Goal: Answer question/provide support

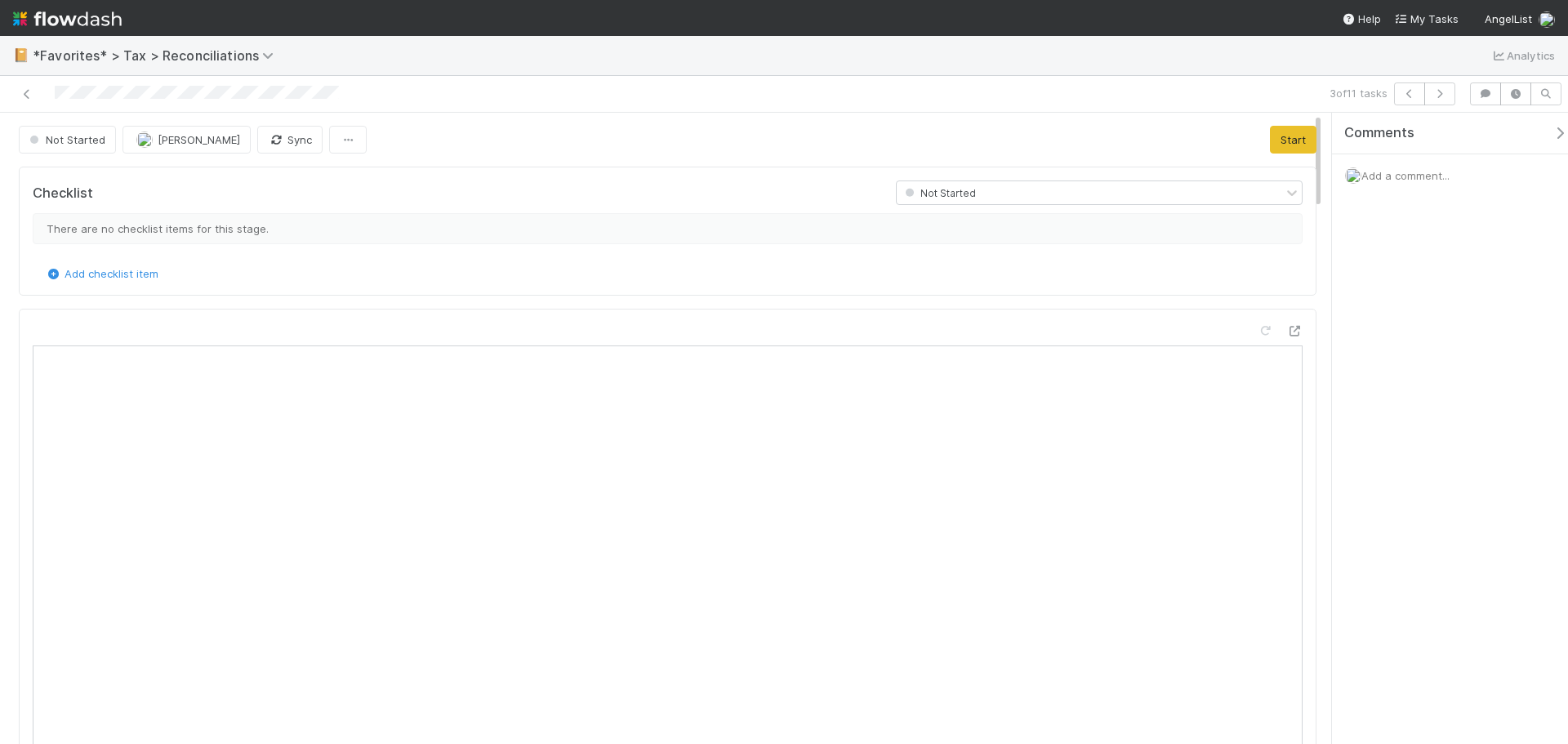
click at [1404, 184] on div "Add a comment..." at bounding box center [1455, 175] width 248 height 42
click at [1400, 170] on span "Add a comment..." at bounding box center [1405, 176] width 88 height 13
click at [1429, 443] on button "Add Comment" at bounding box center [1405, 450] width 94 height 27
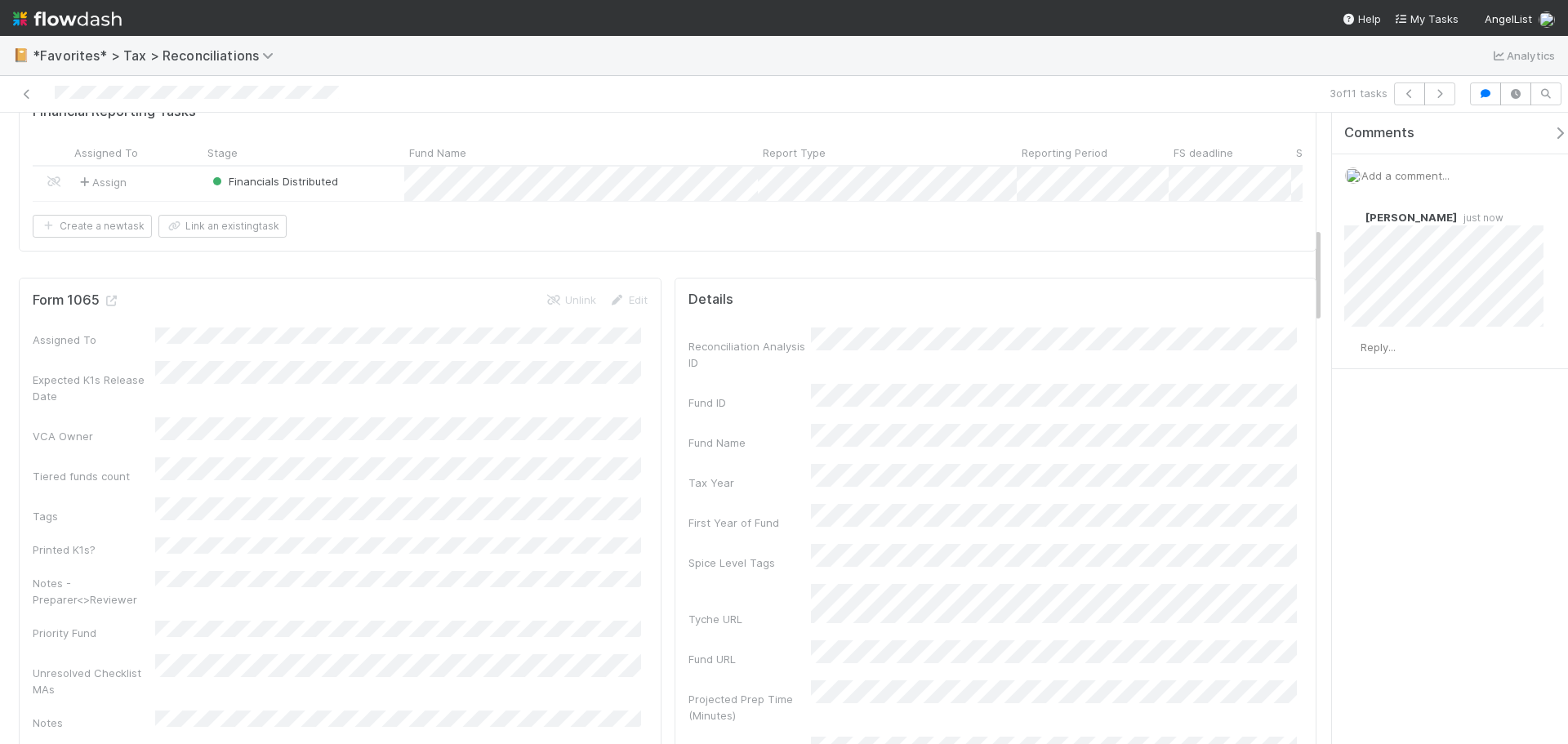
scroll to position [735, 0]
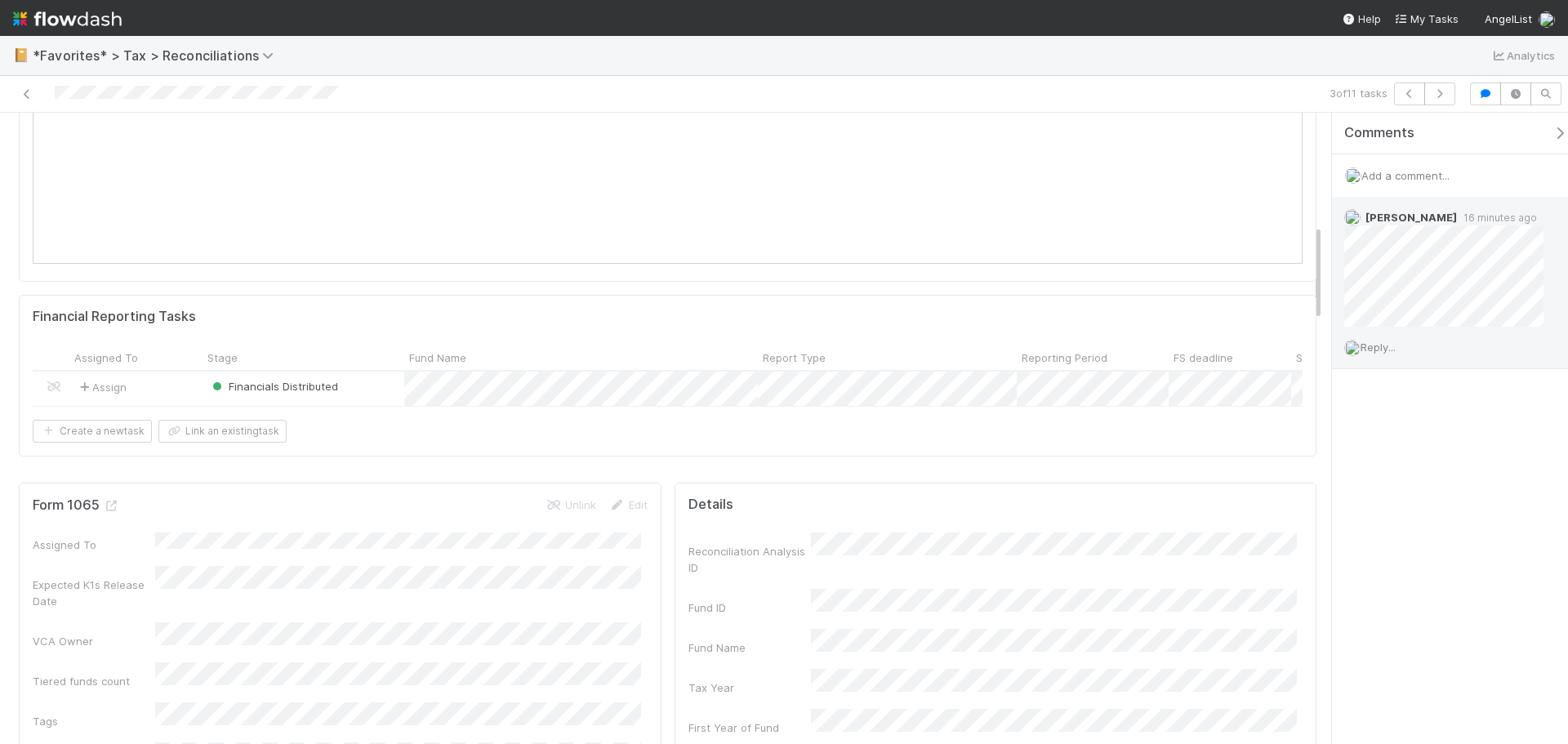
click at [1389, 342] on span "Reply..." at bounding box center [1377, 347] width 35 height 13
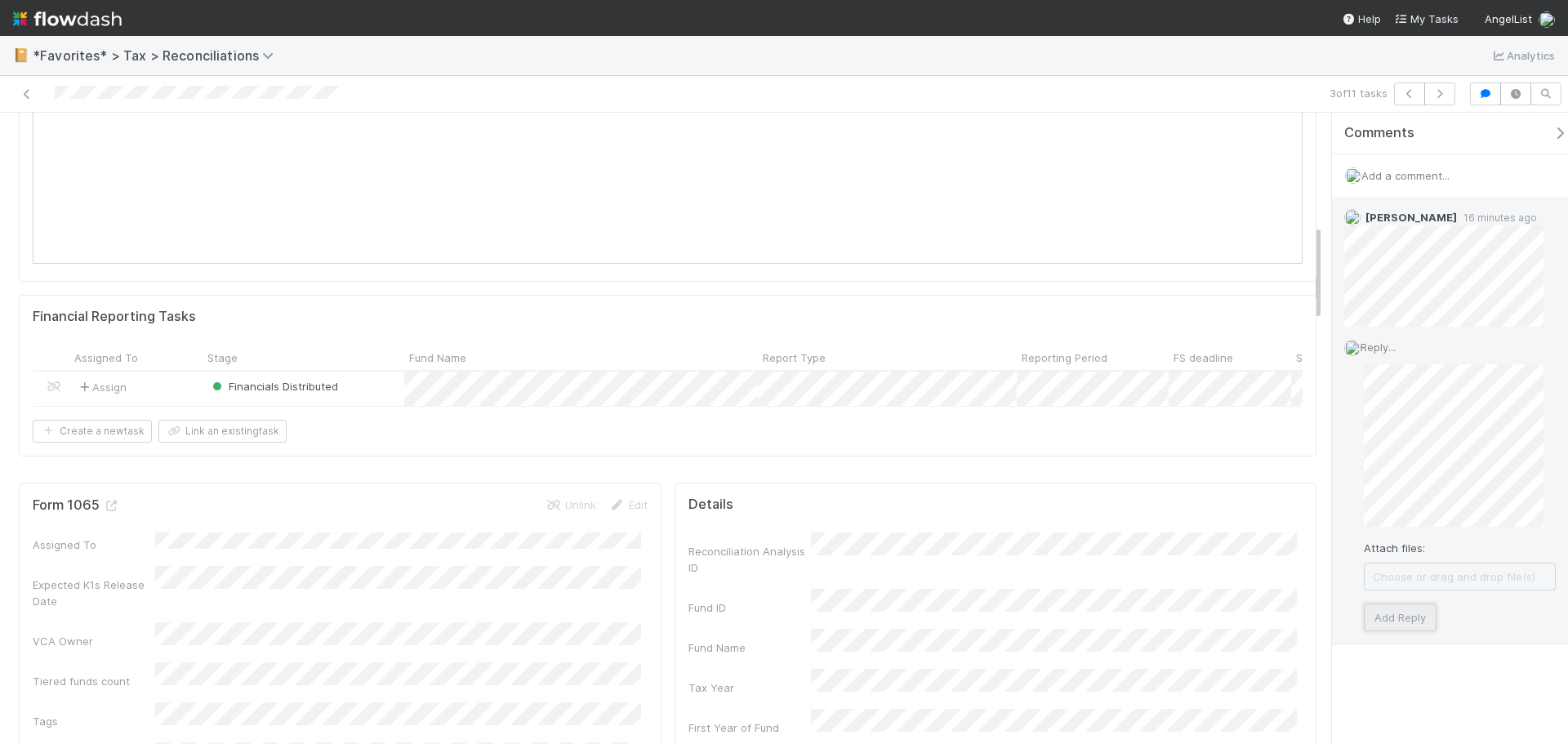
click at [1421, 618] on button "Add Reply" at bounding box center [1399, 618] width 72 height 27
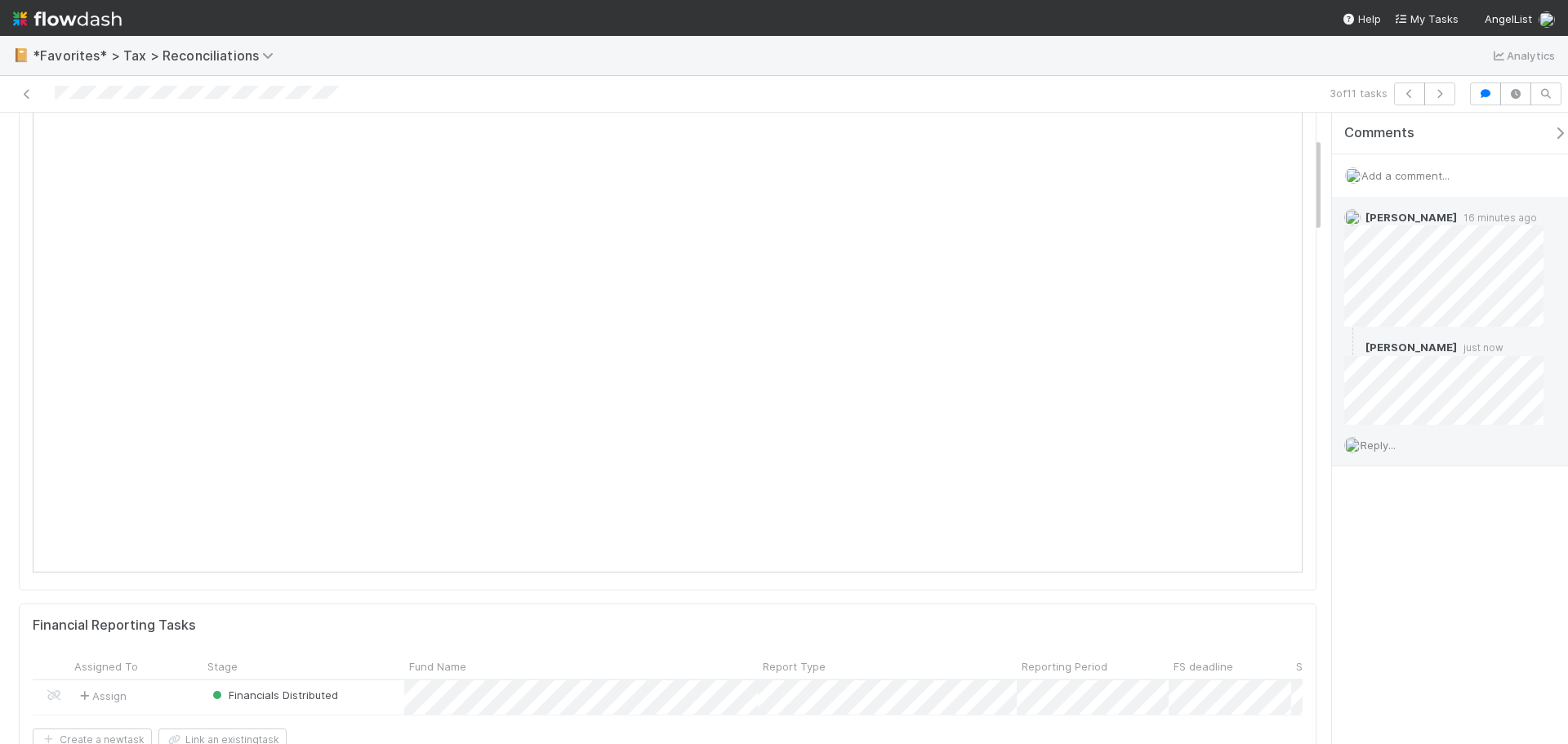
scroll to position [82, 0]
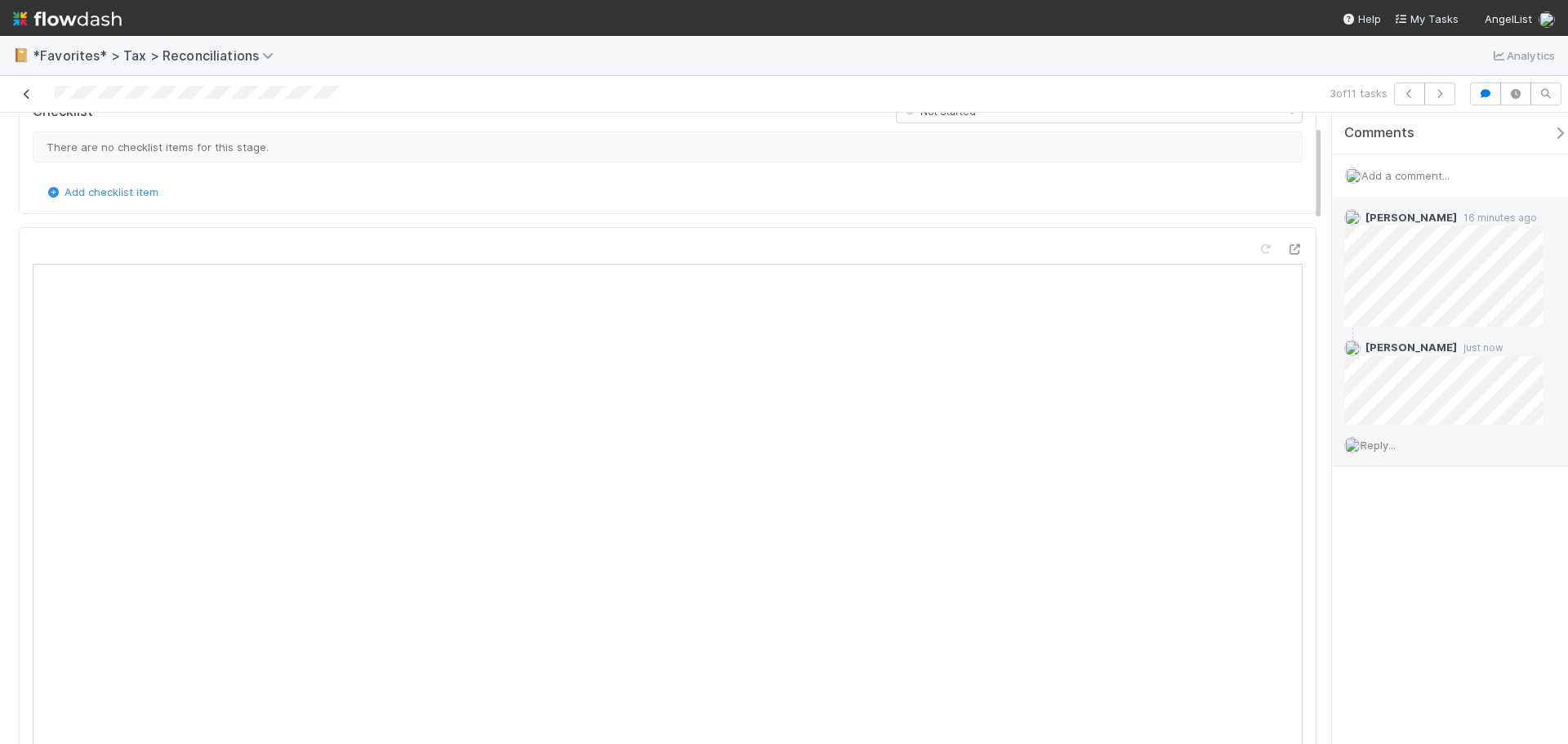
click at [22, 93] on icon at bounding box center [27, 94] width 16 height 11
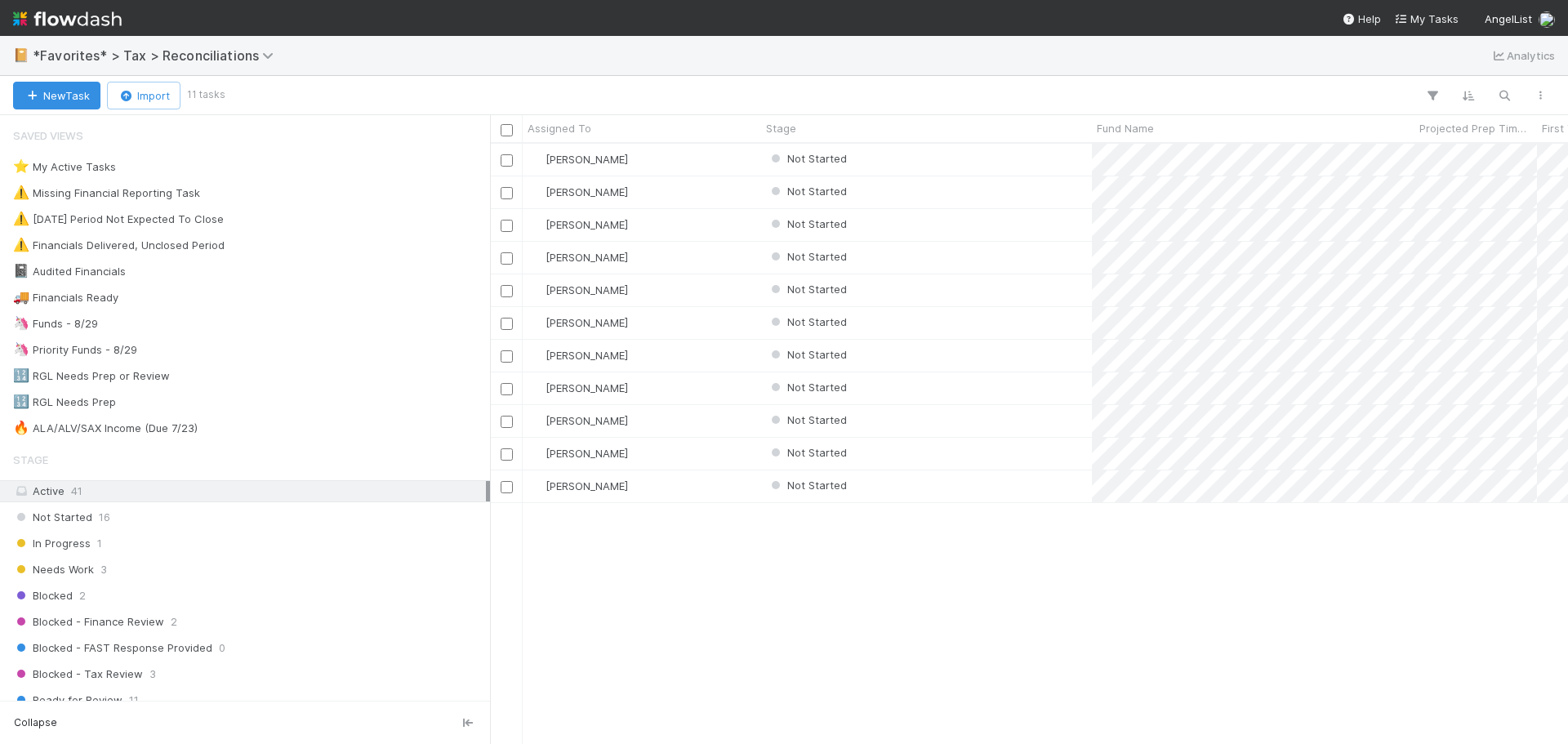
scroll to position [588, 1065]
click at [1079, 582] on div "Blake Hall Not Started 2 1 0 32 5/21/25, 11:17:56 AM 8/13/25, 3:24:07 PM 9 0 Bl…" at bounding box center [1029, 443] width 1078 height 599
click at [1026, 154] on div "Not Started" at bounding box center [926, 159] width 331 height 32
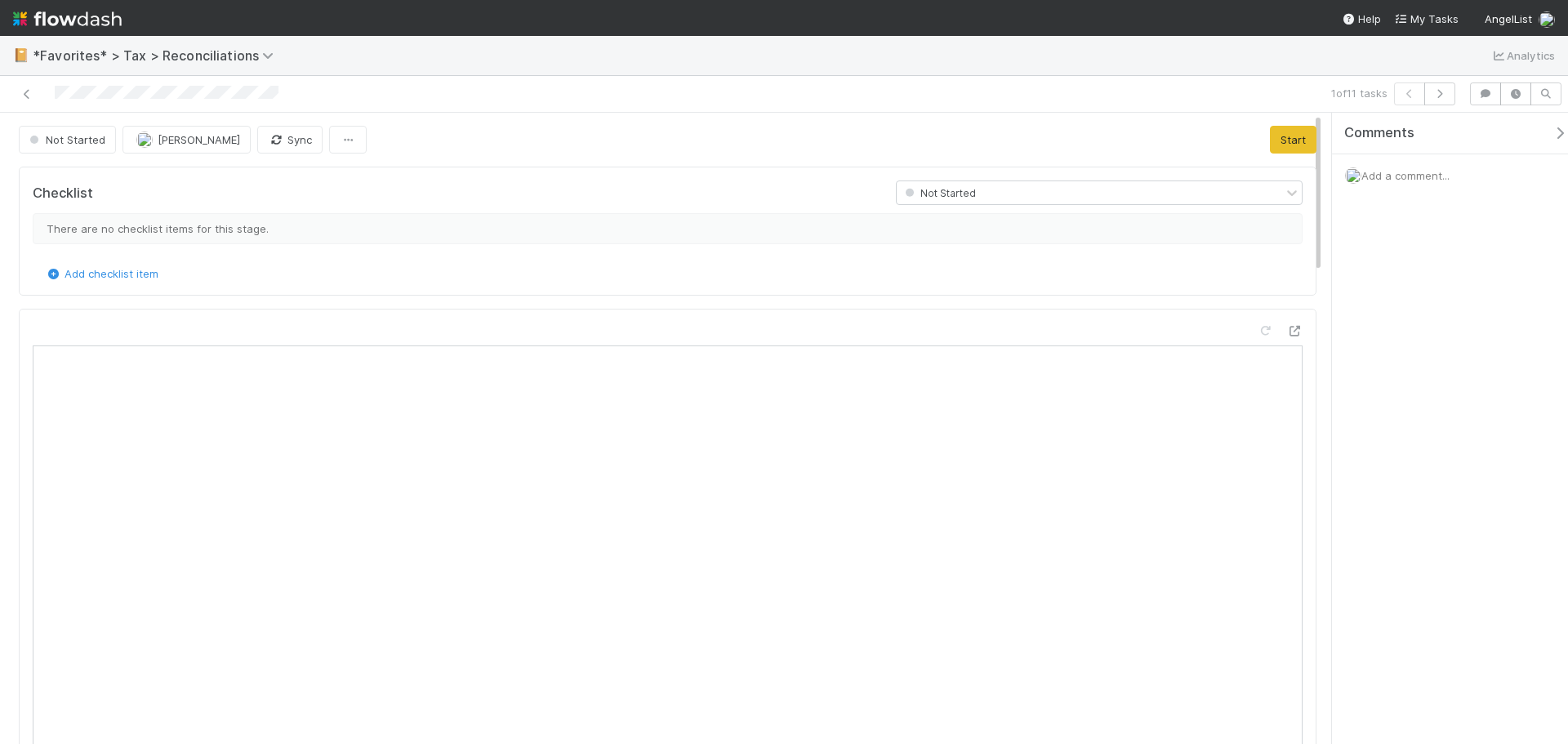
scroll to position [320, 596]
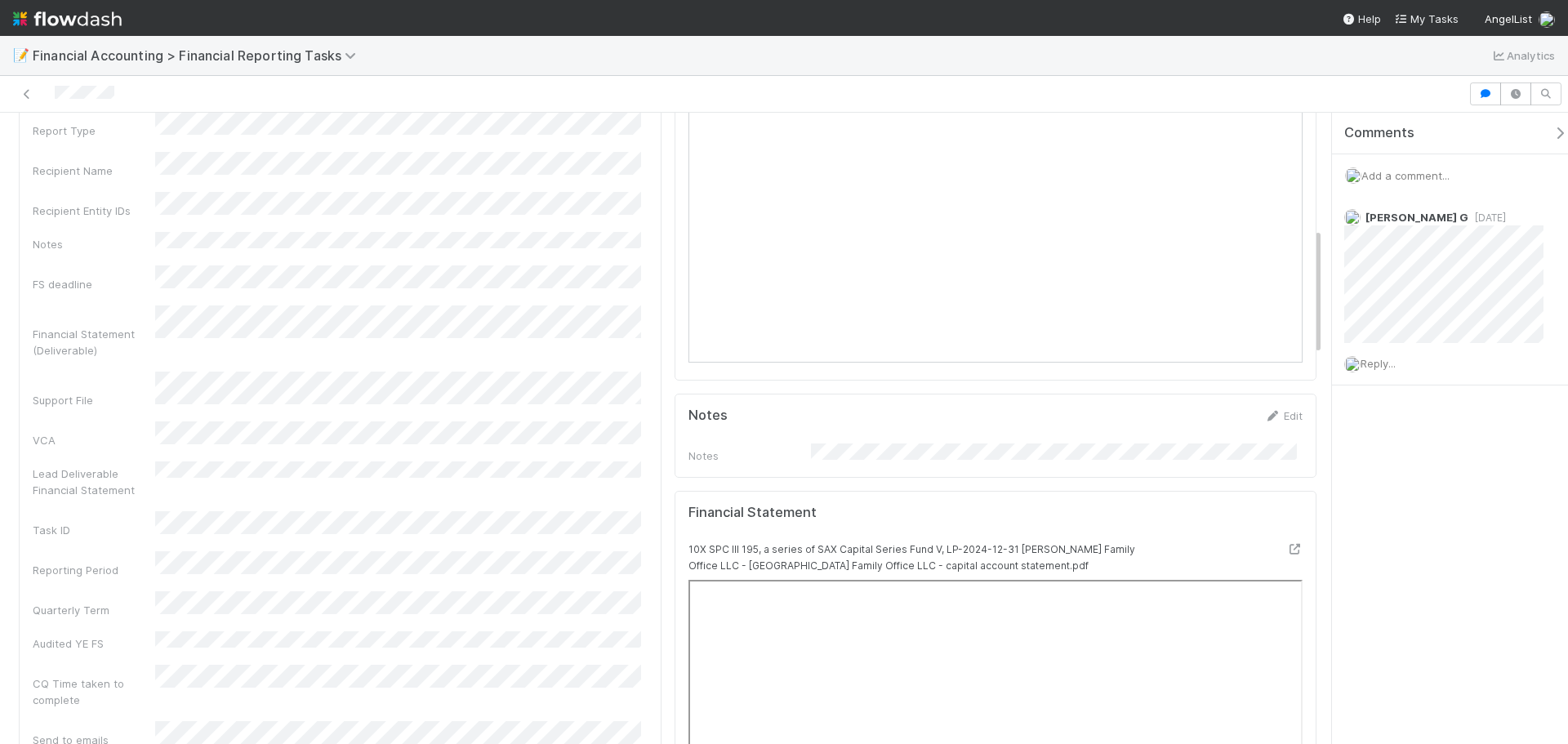
scroll to position [572, 0]
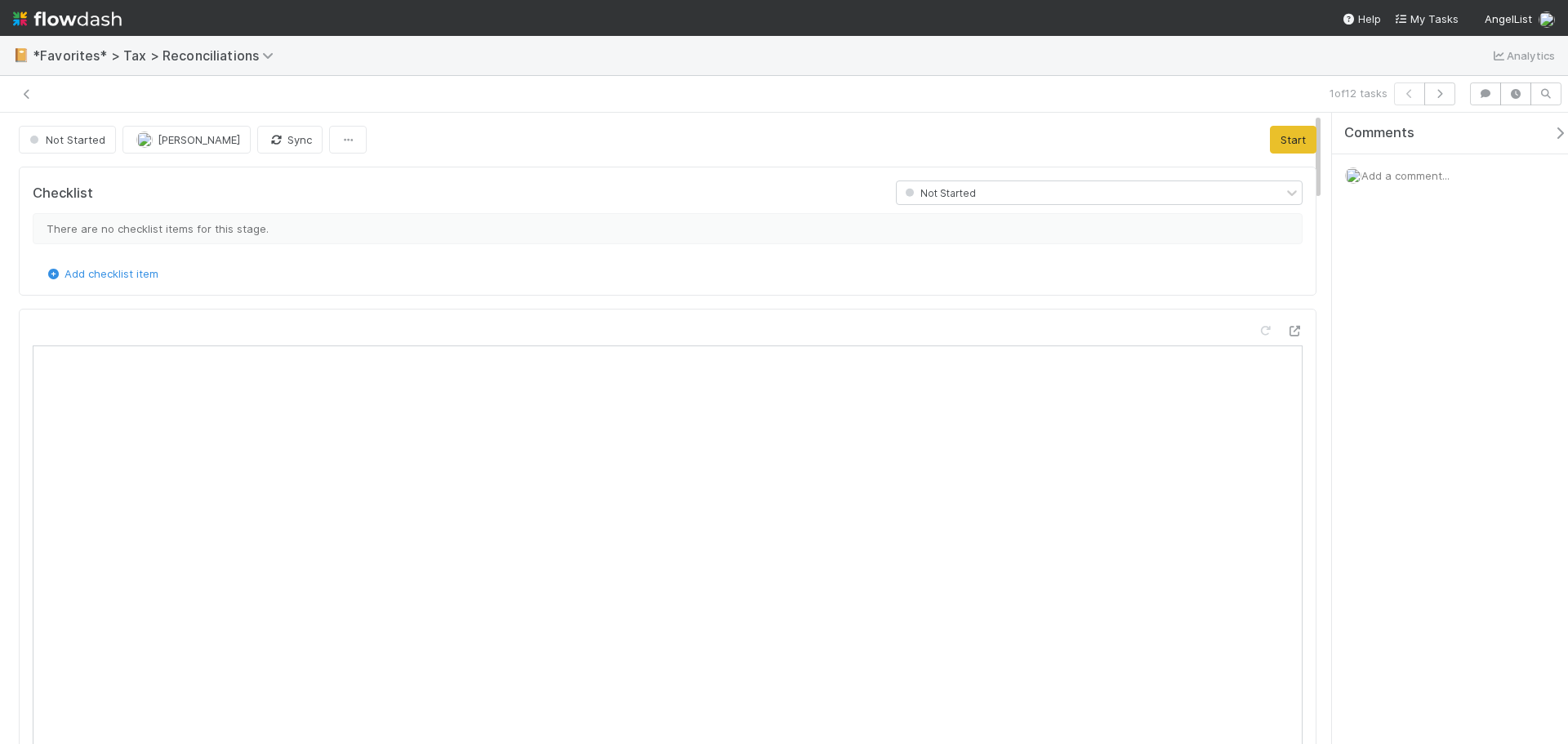
scroll to position [320, 596]
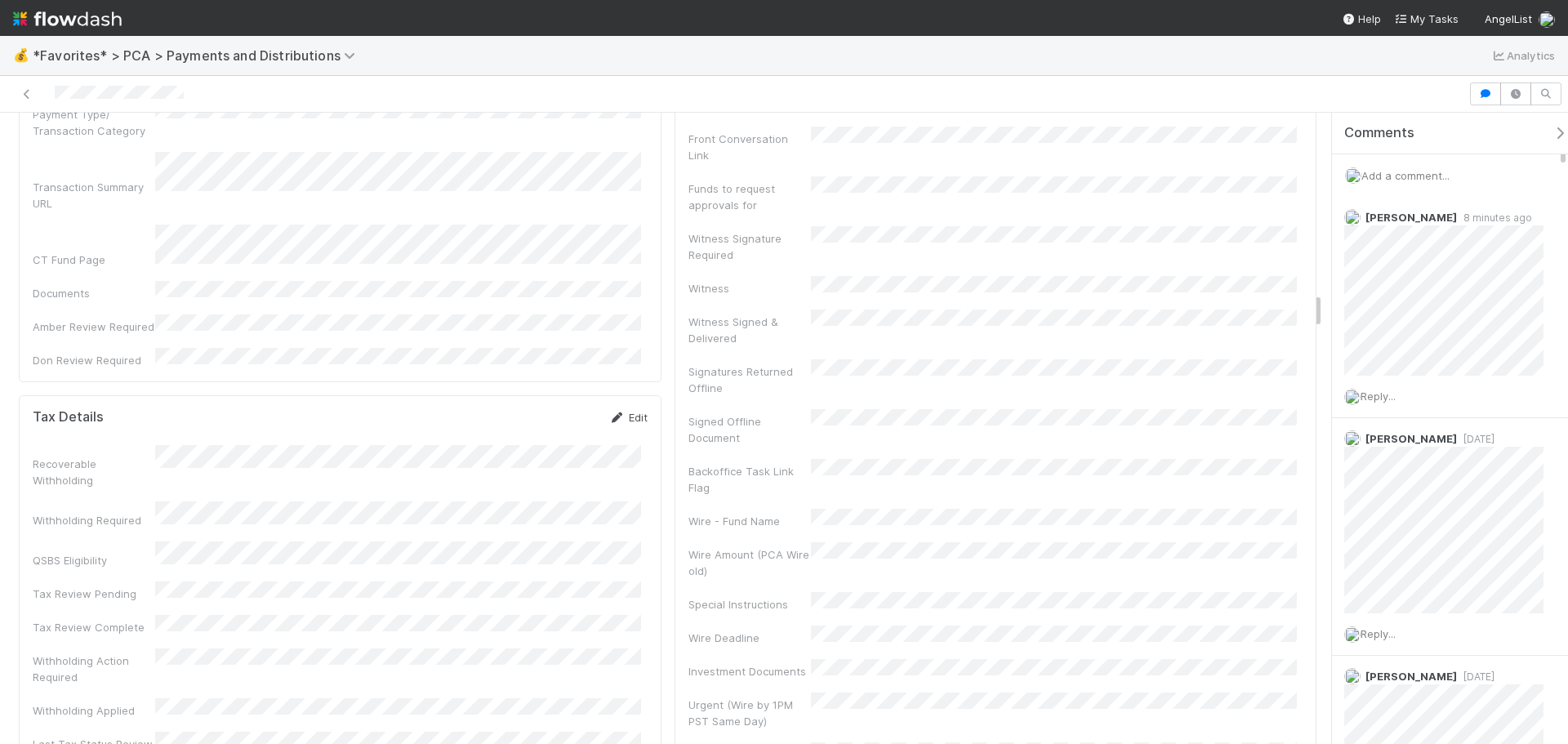
click at [609, 412] on icon at bounding box center [617, 418] width 16 height 11
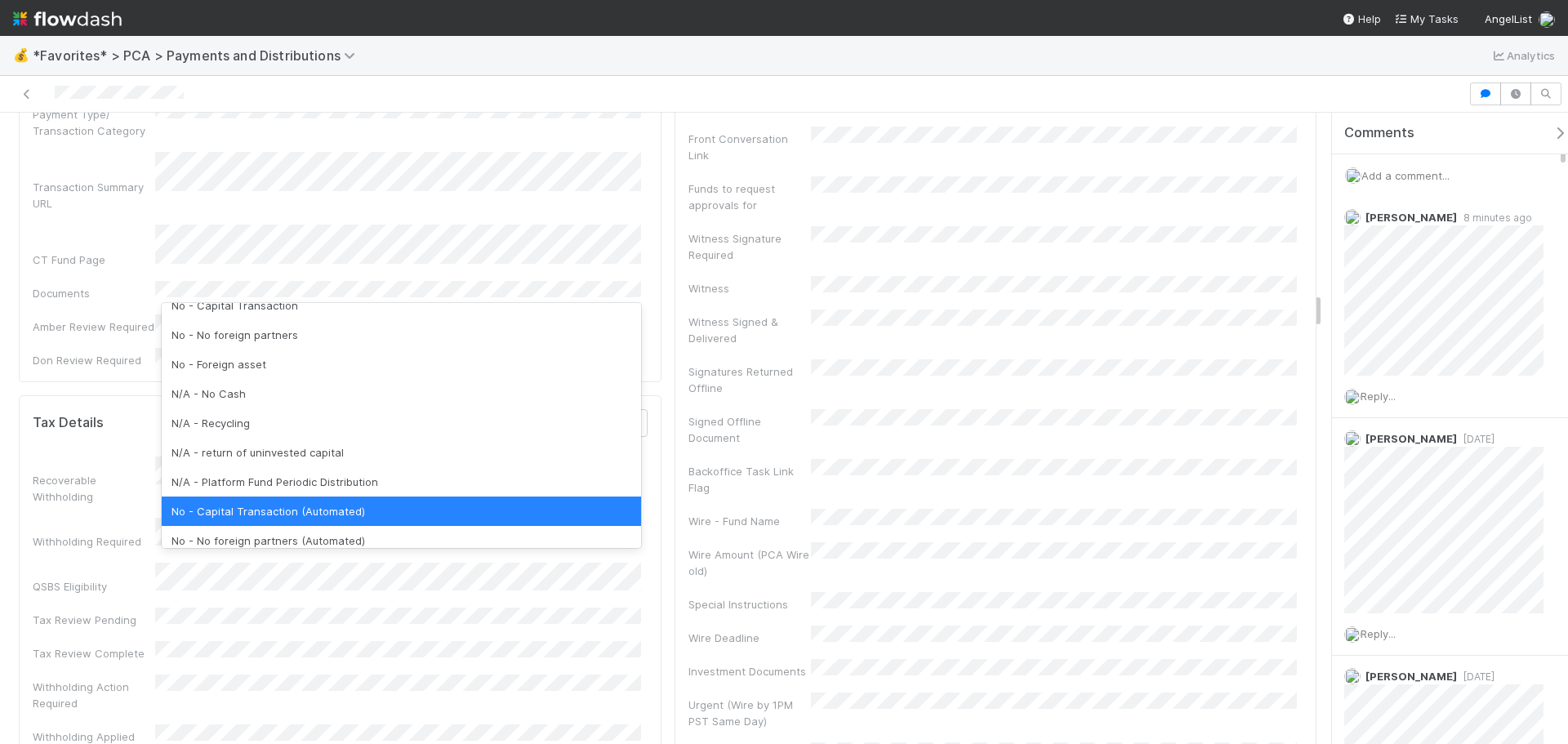
scroll to position [202, 0]
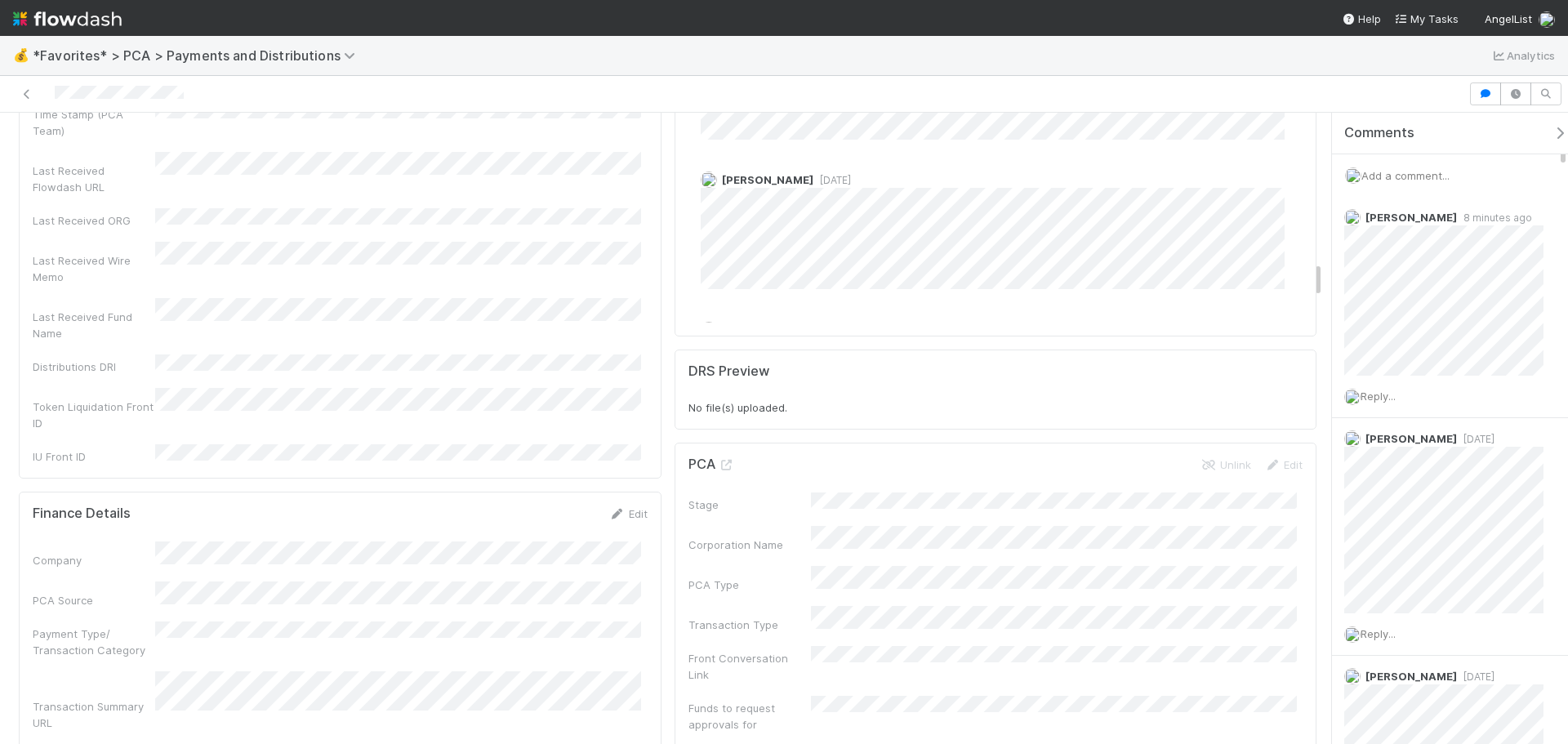
scroll to position [2614, 0]
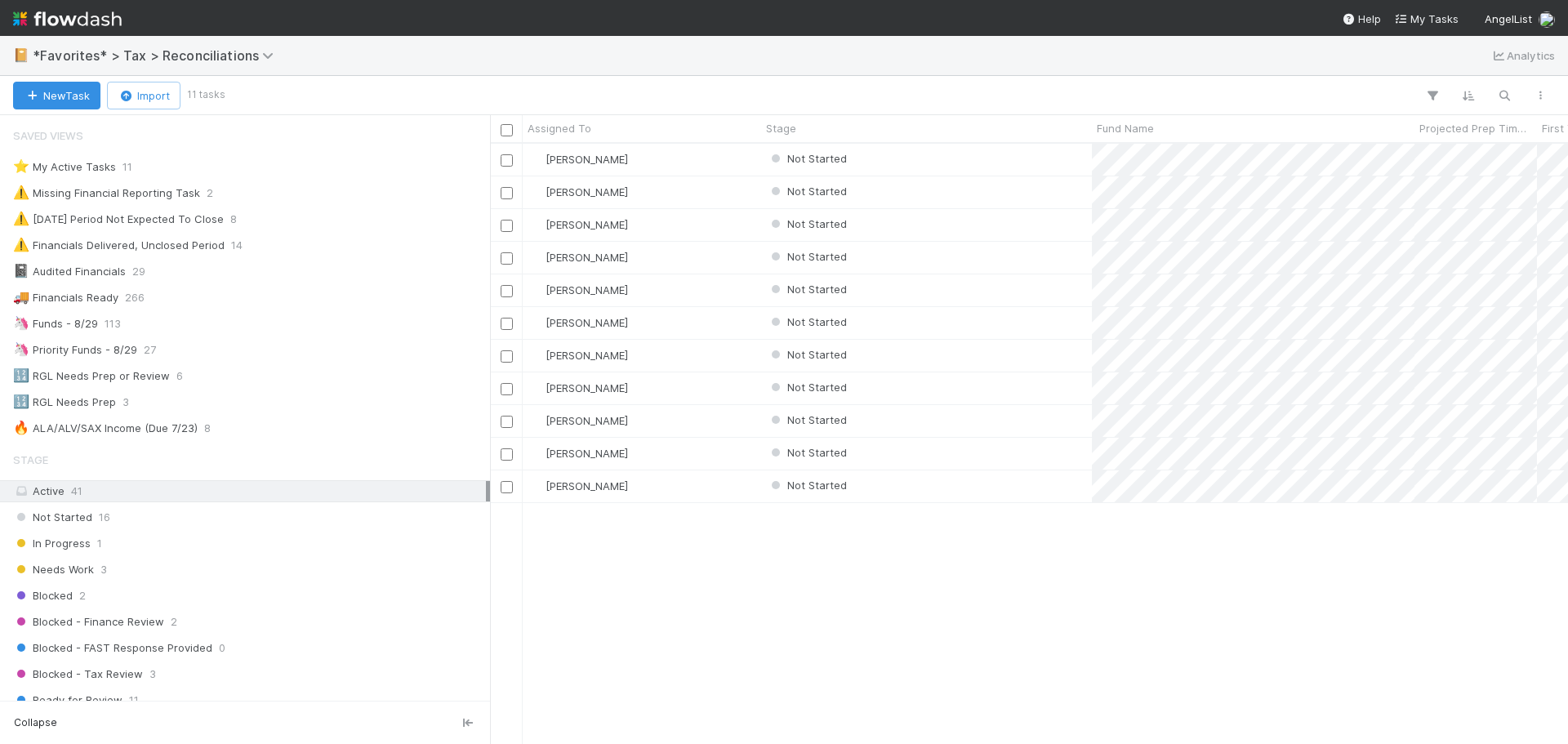
scroll to position [588, 1065]
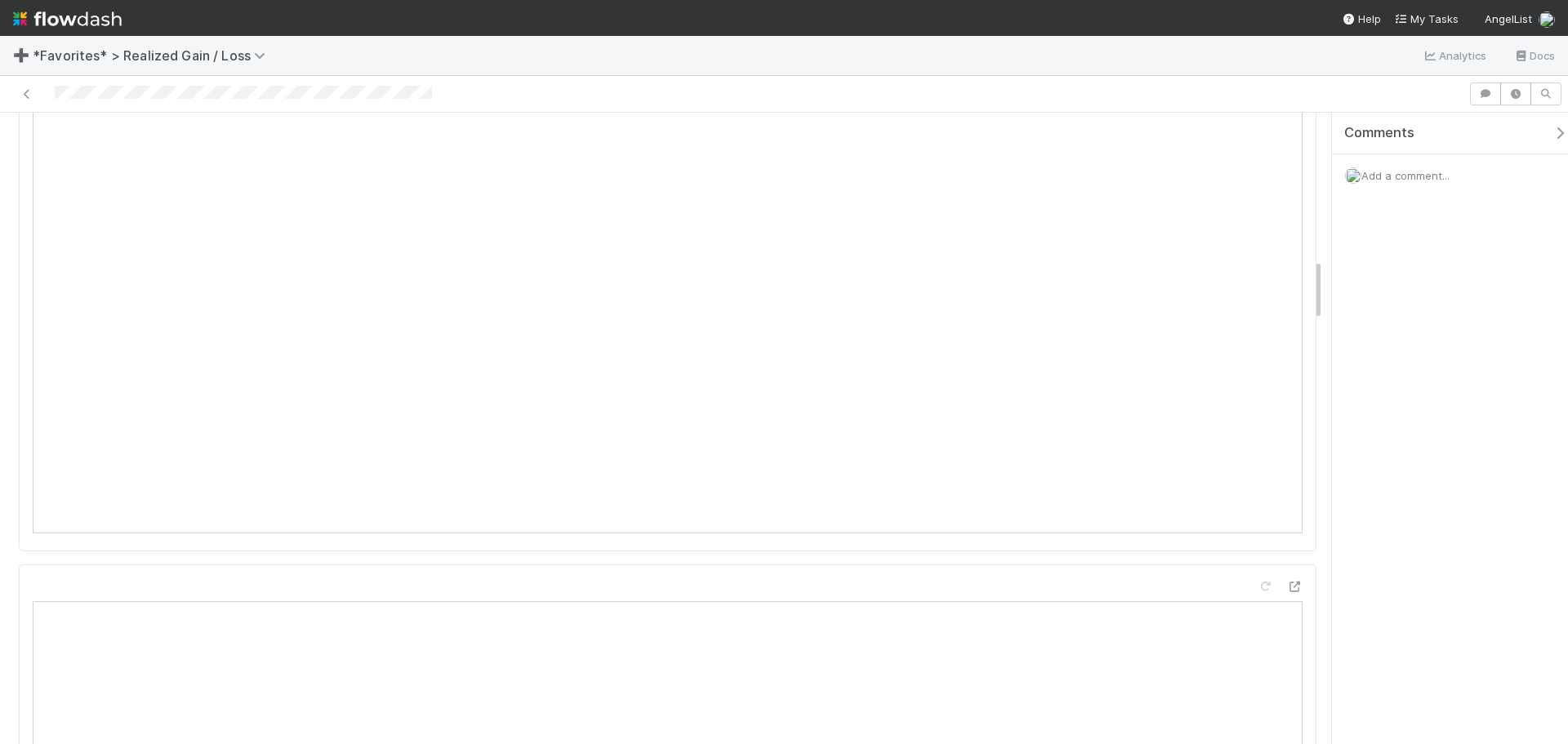
scroll to position [1471, 0]
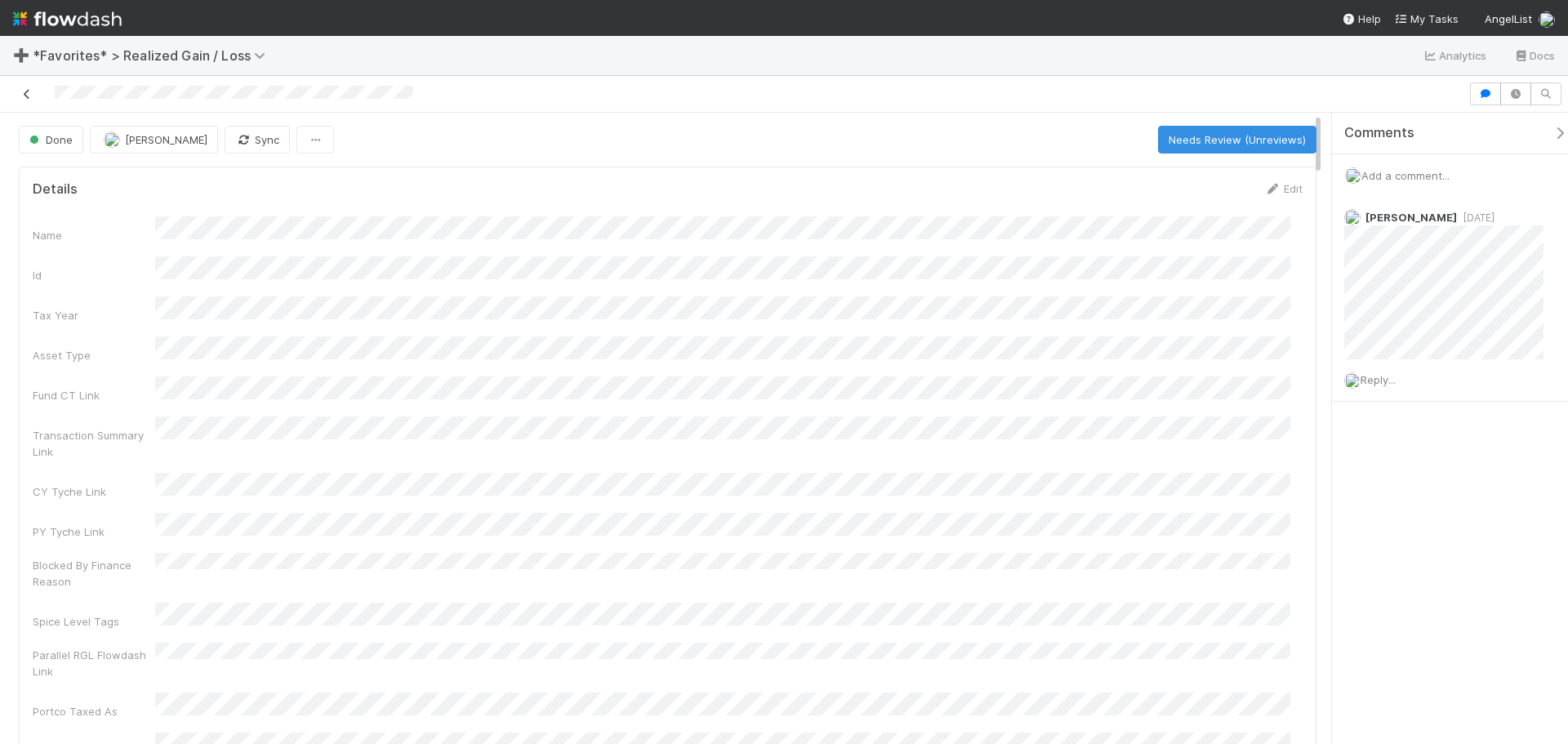
click at [33, 94] on icon at bounding box center [27, 94] width 16 height 11
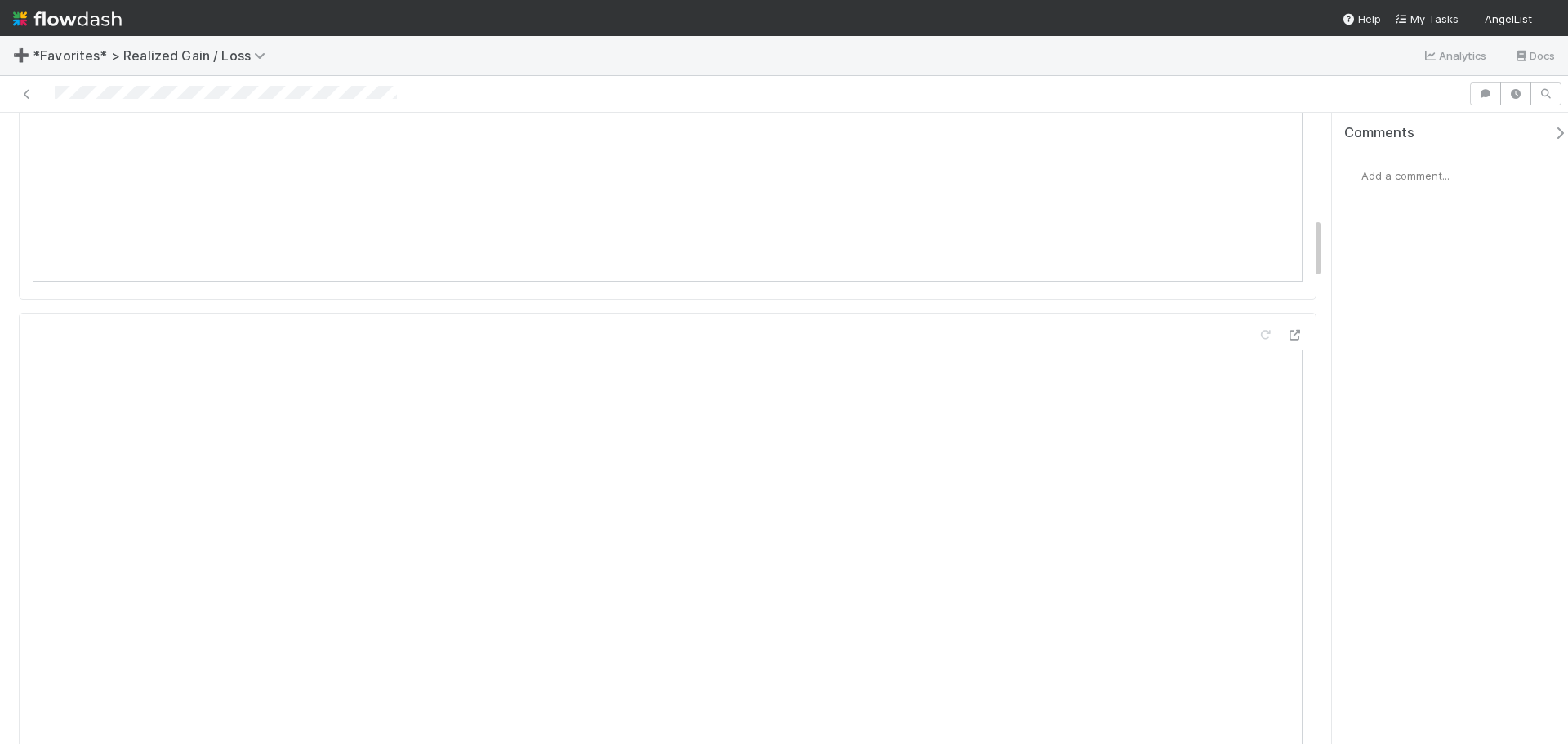
scroll to position [1062, 0]
drag, startPoint x: 13, startPoint y: 255, endPoint x: 727, endPoint y: 229, distance: 714.5
click at [727, 272] on div at bounding box center [668, 283] width 1269 height 23
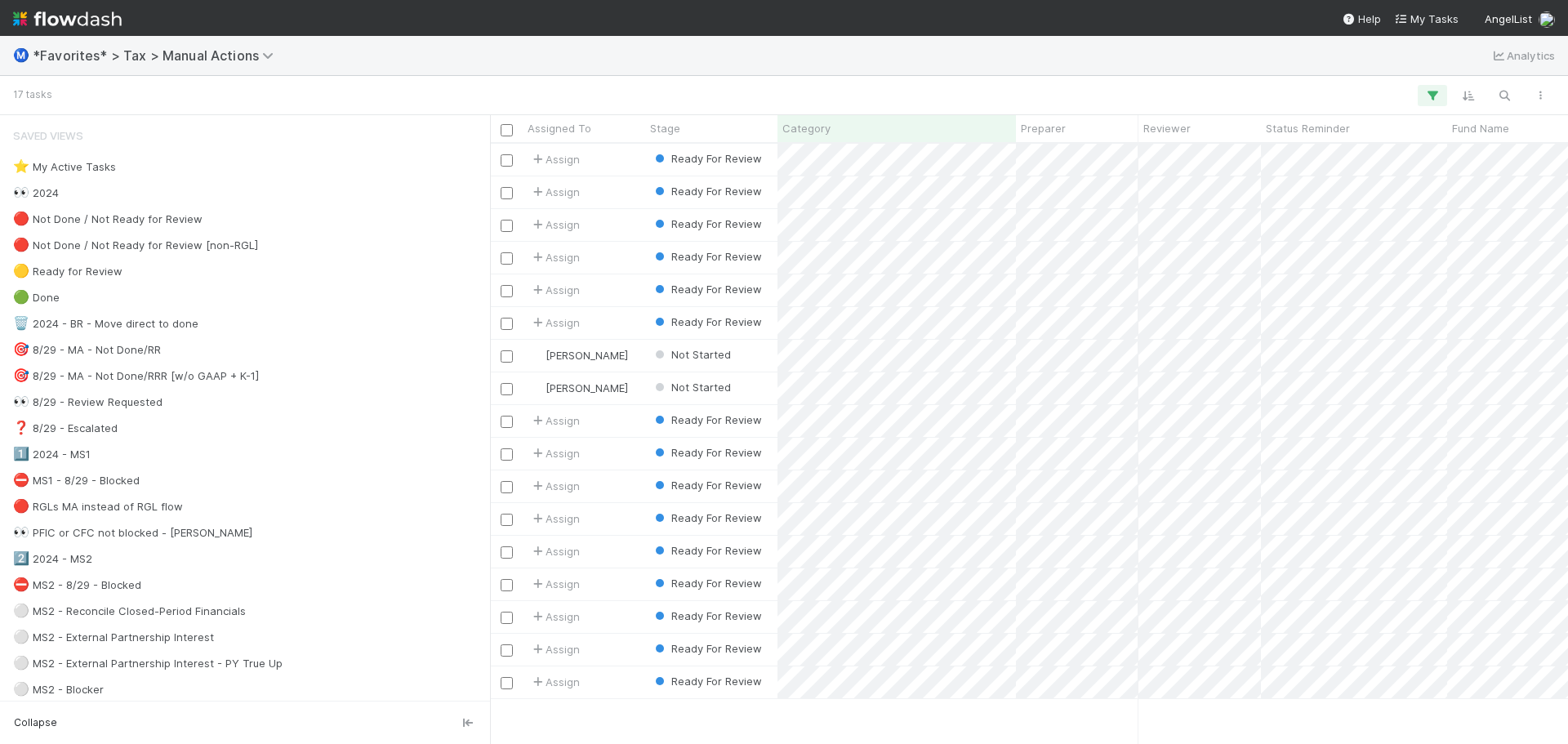
scroll to position [588, 1065]
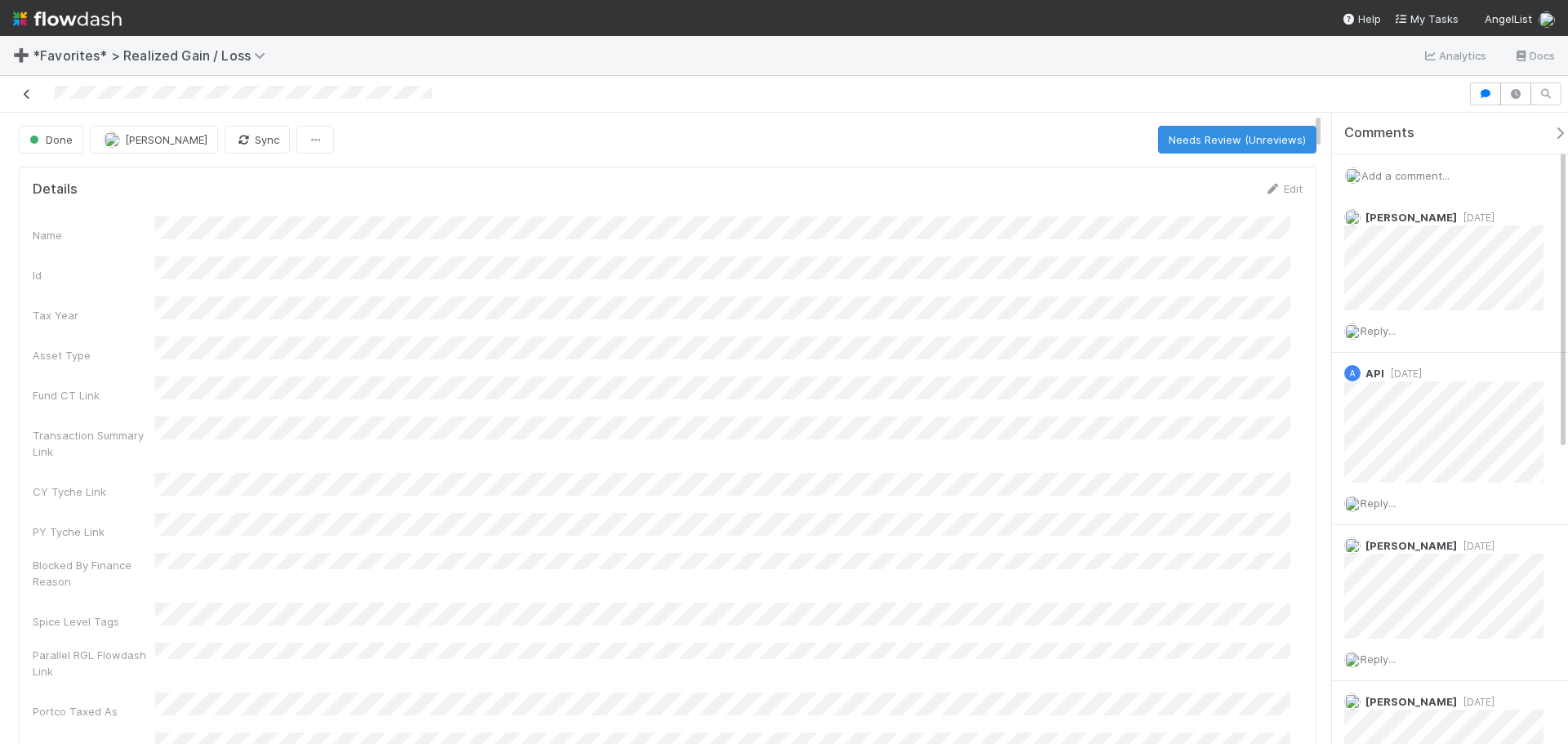
click at [25, 91] on icon at bounding box center [27, 94] width 16 height 11
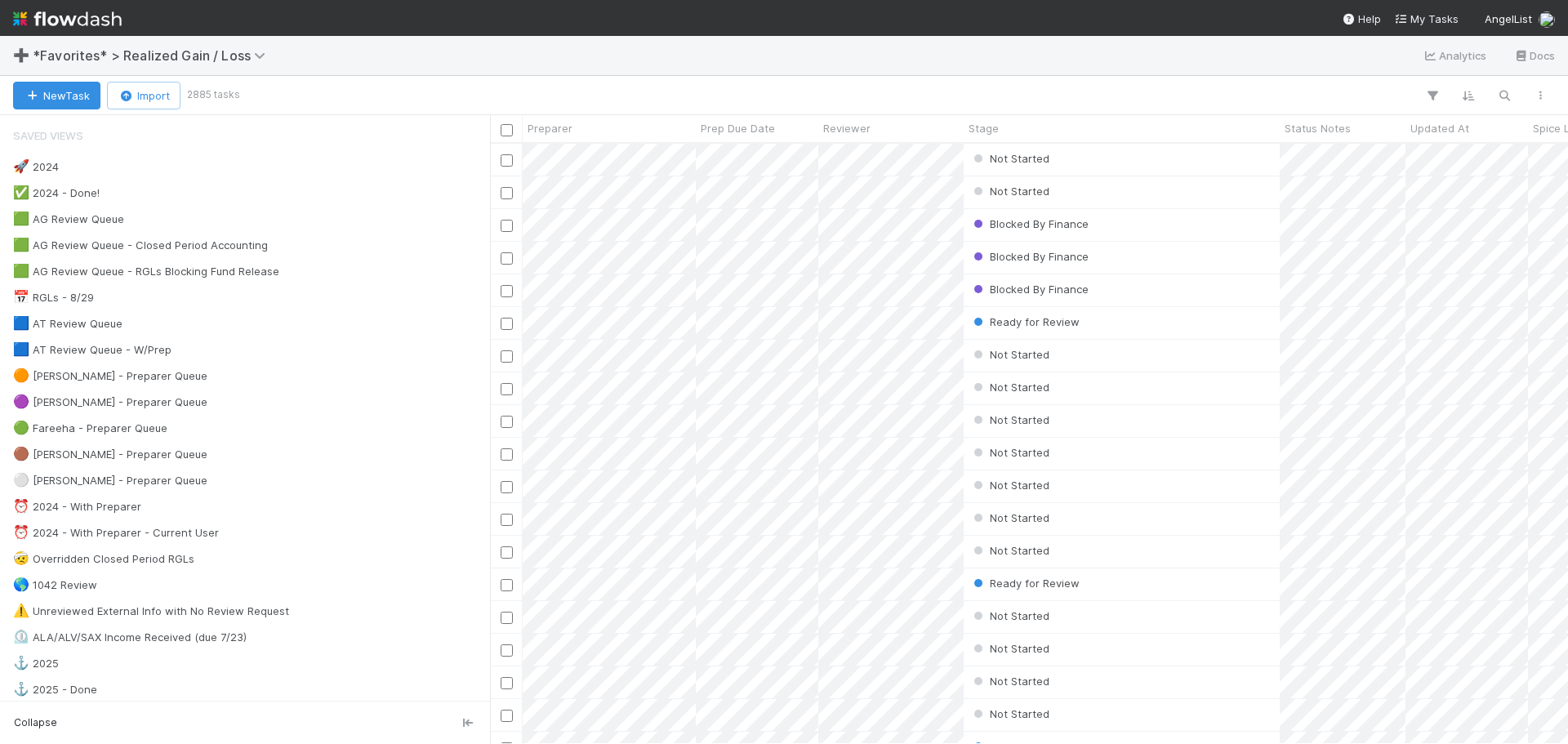
scroll to position [588, 1065]
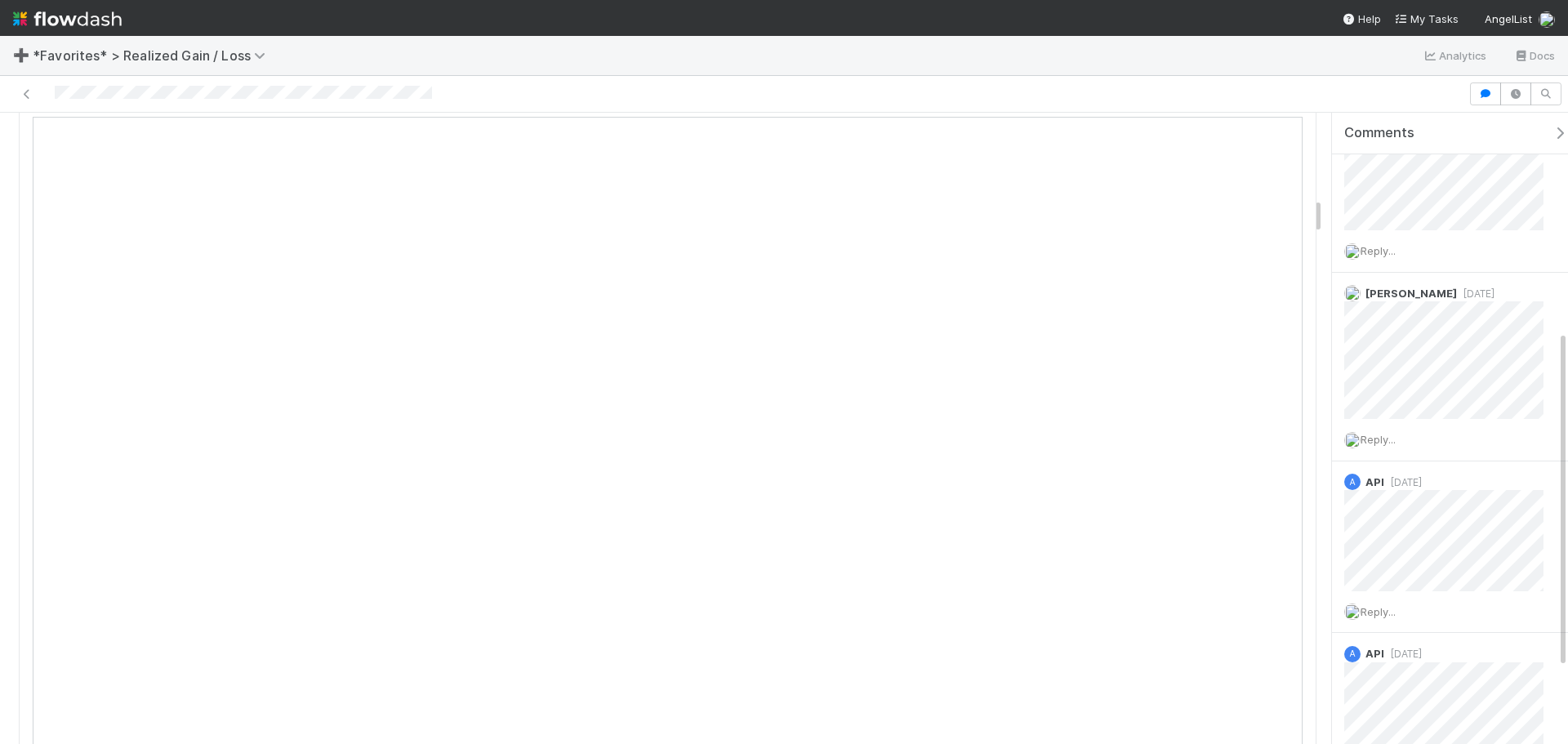
scroll to position [1552, 0]
click at [27, 86] on link at bounding box center [27, 94] width 16 height 16
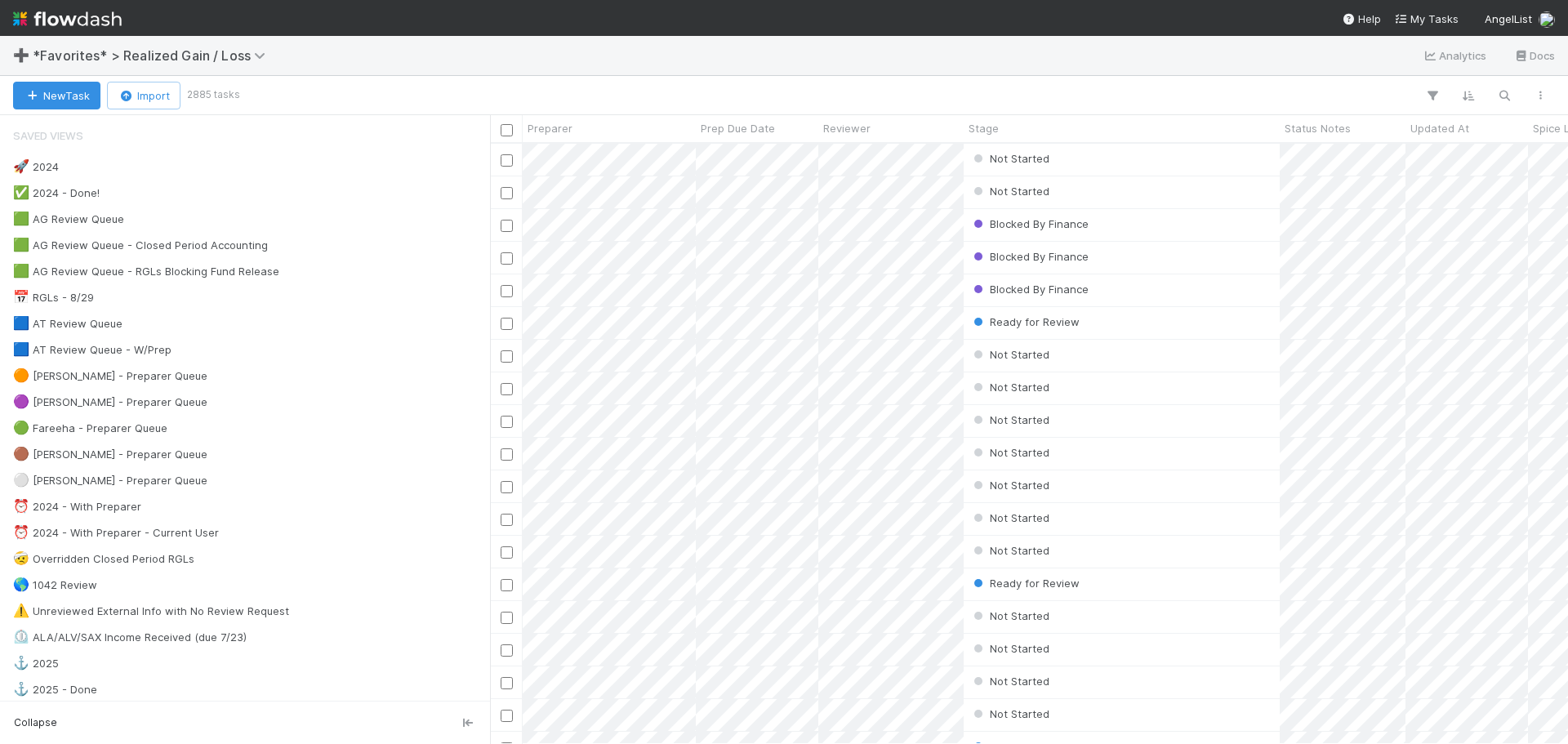
scroll to position [588, 1065]
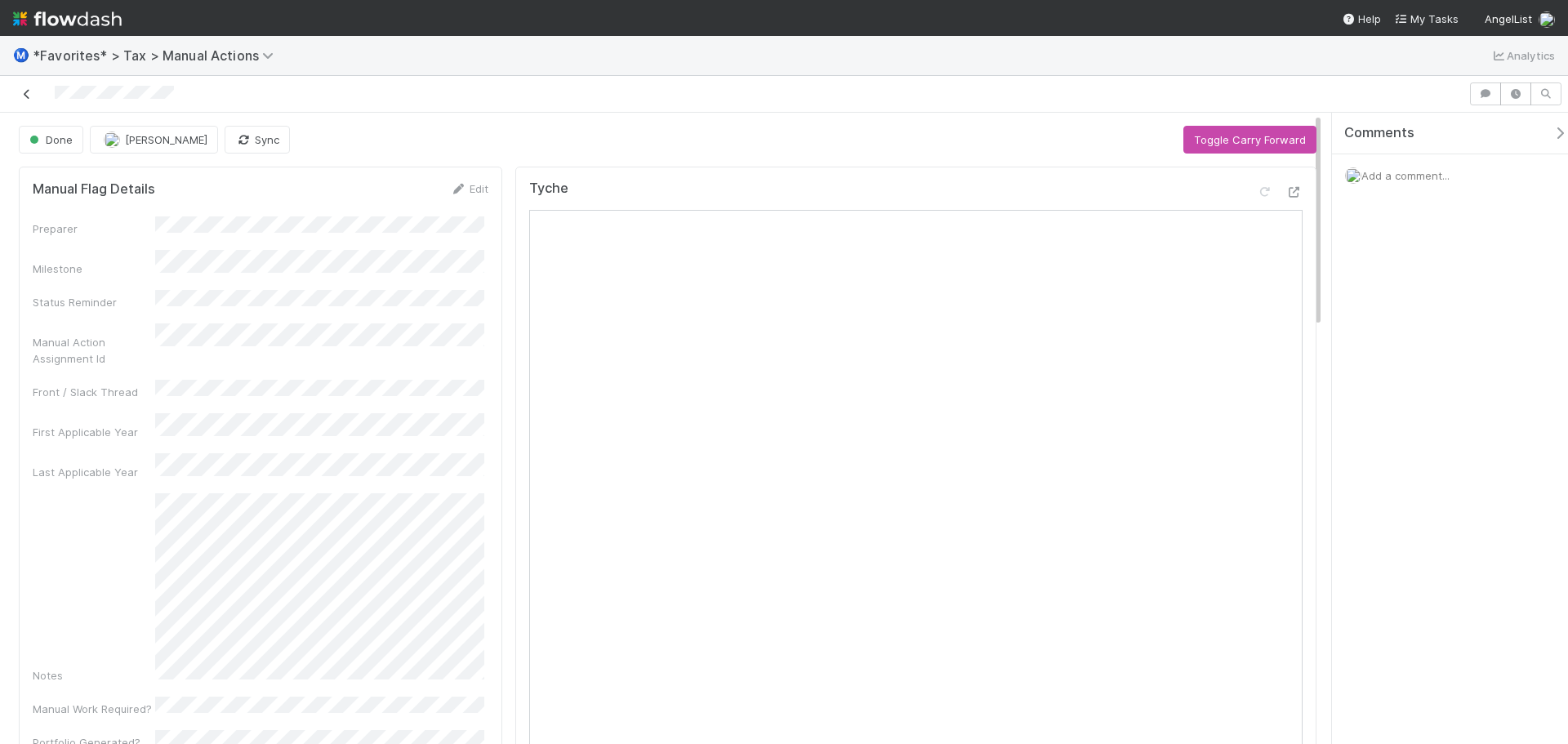
click at [26, 90] on icon at bounding box center [27, 94] width 16 height 11
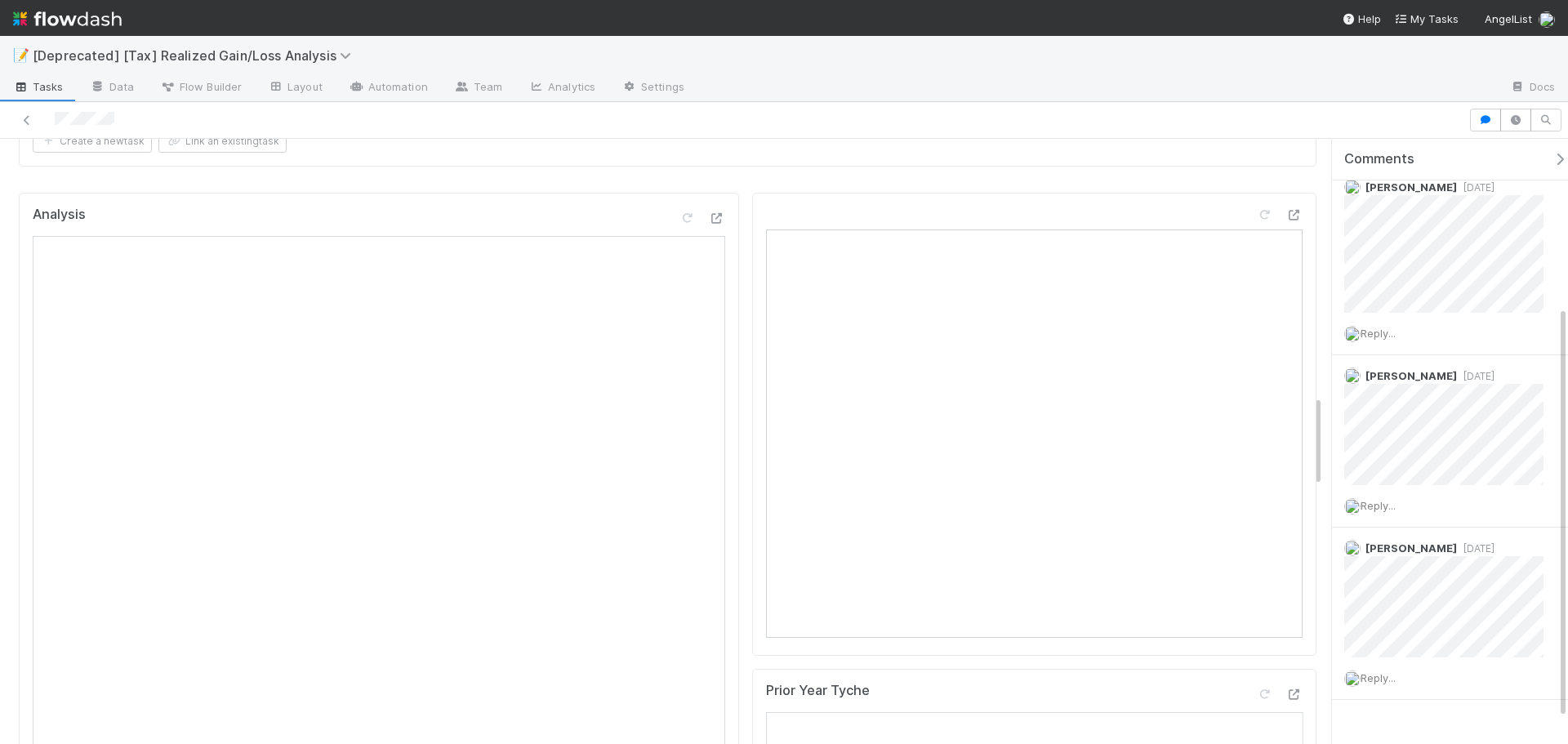
scroll to position [1715, 0]
click at [25, 116] on icon at bounding box center [27, 121] width 16 height 11
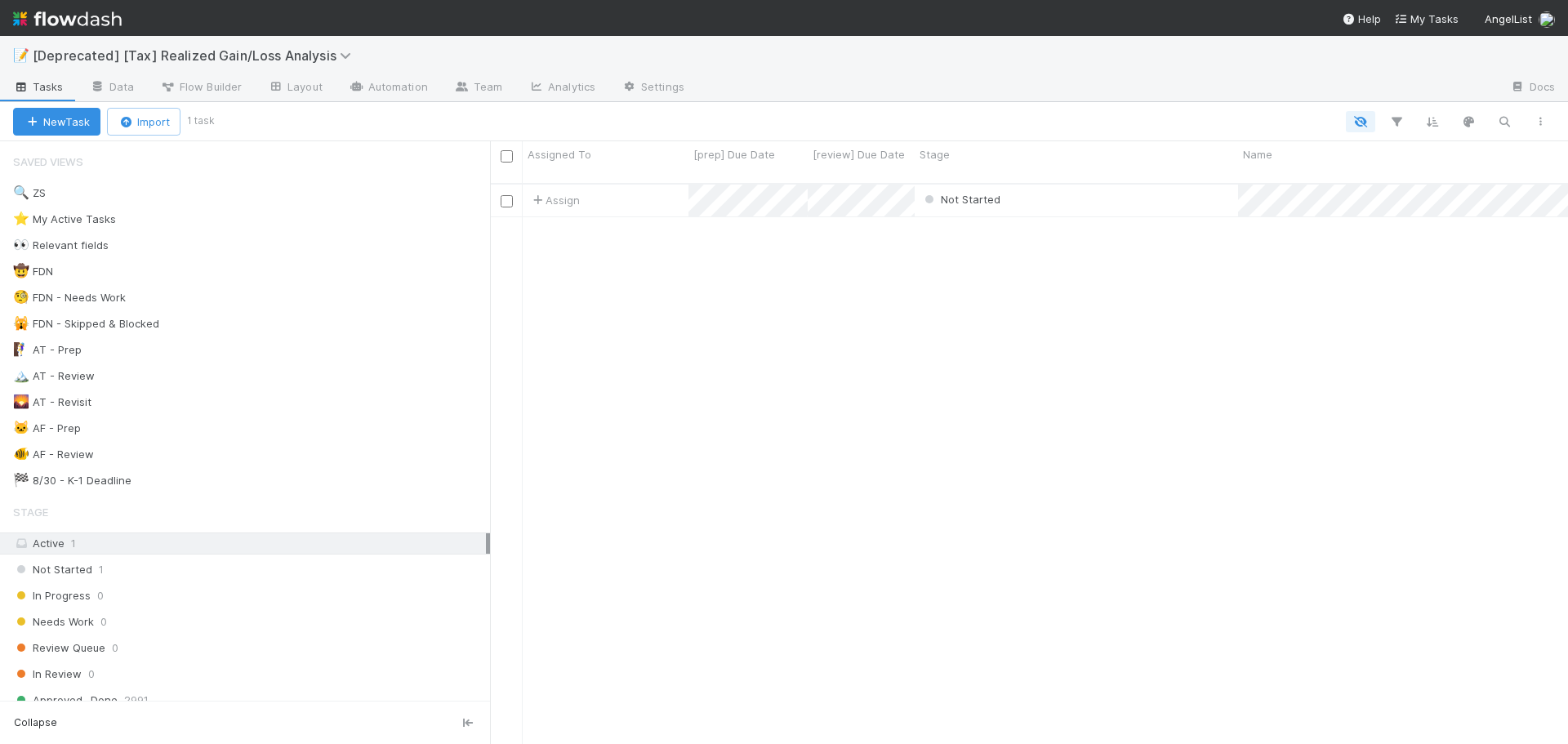
scroll to position [562, 1065]
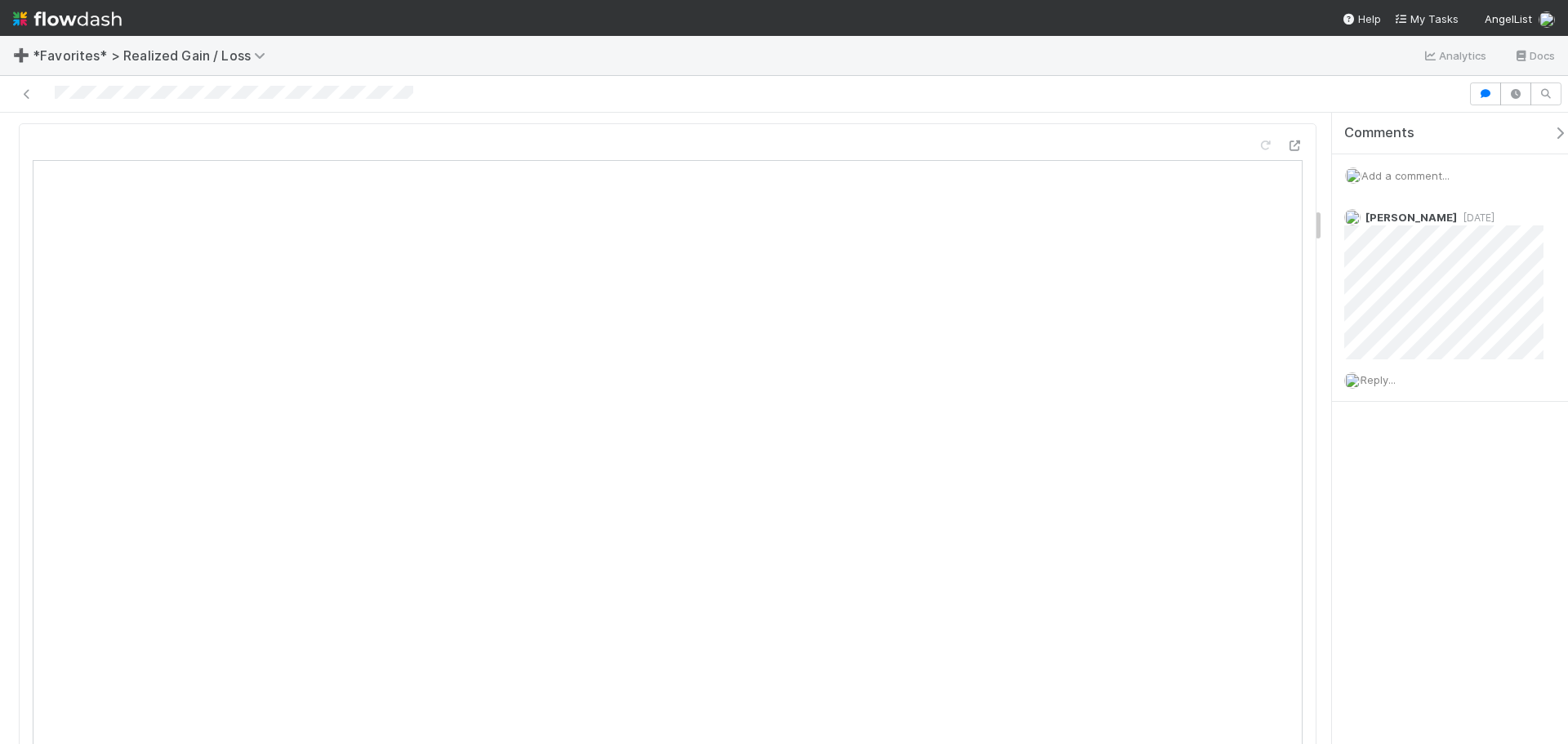
scroll to position [1634, 0]
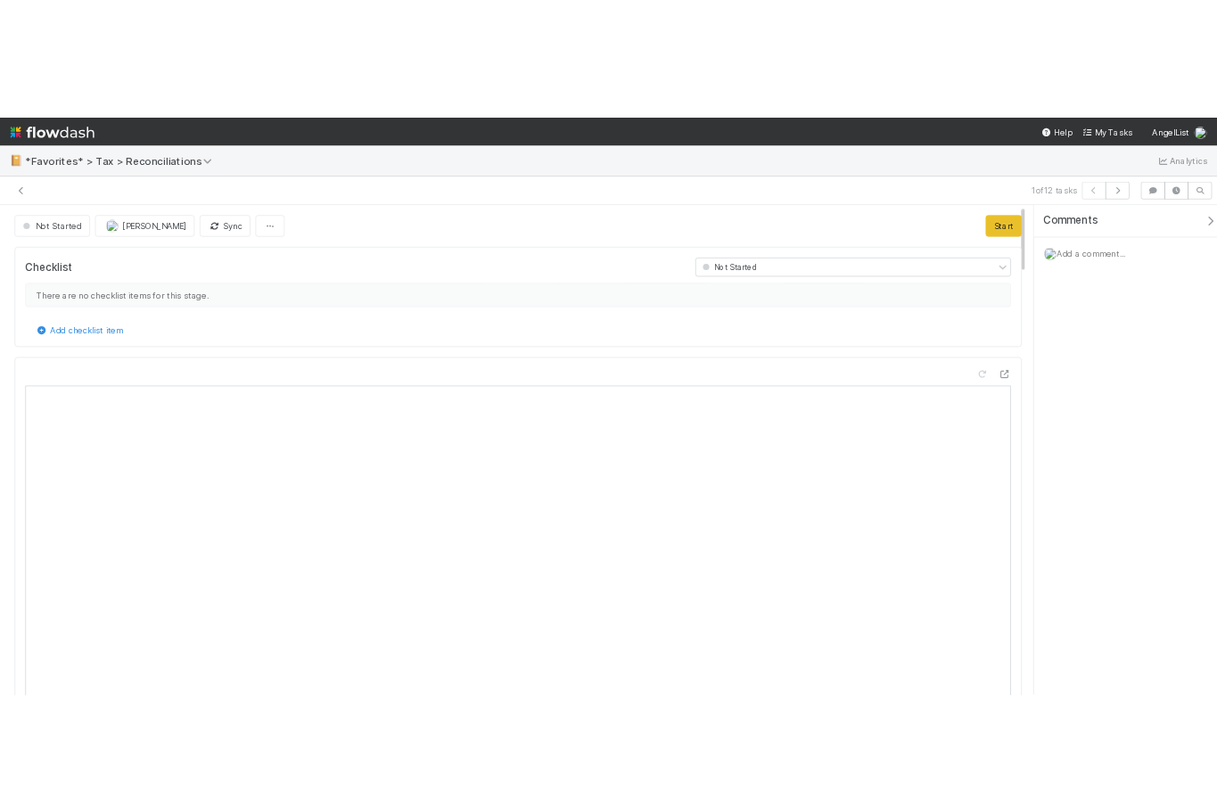
scroll to position [349, 651]
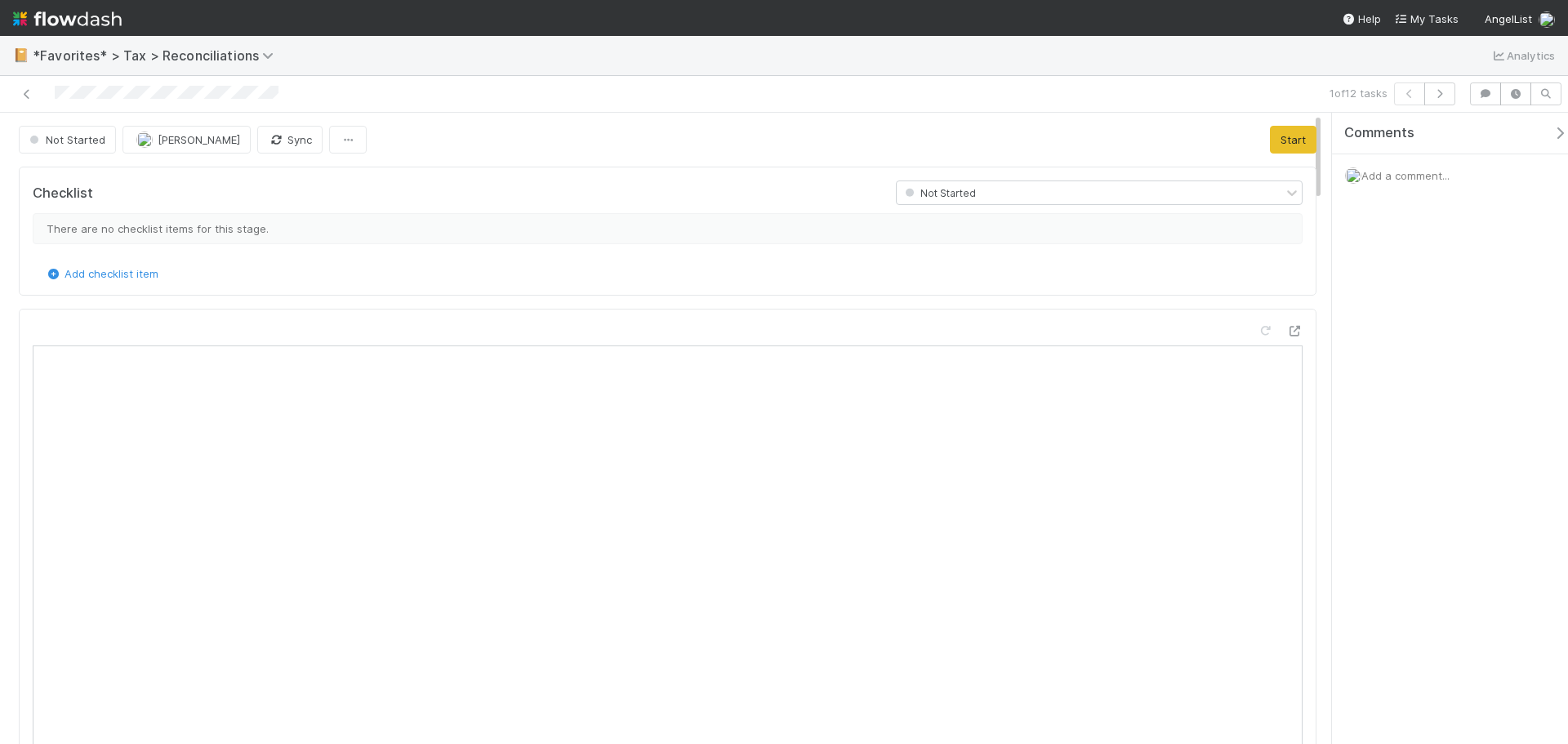
click at [1407, 174] on span "Add a comment..." at bounding box center [1405, 176] width 88 height 13
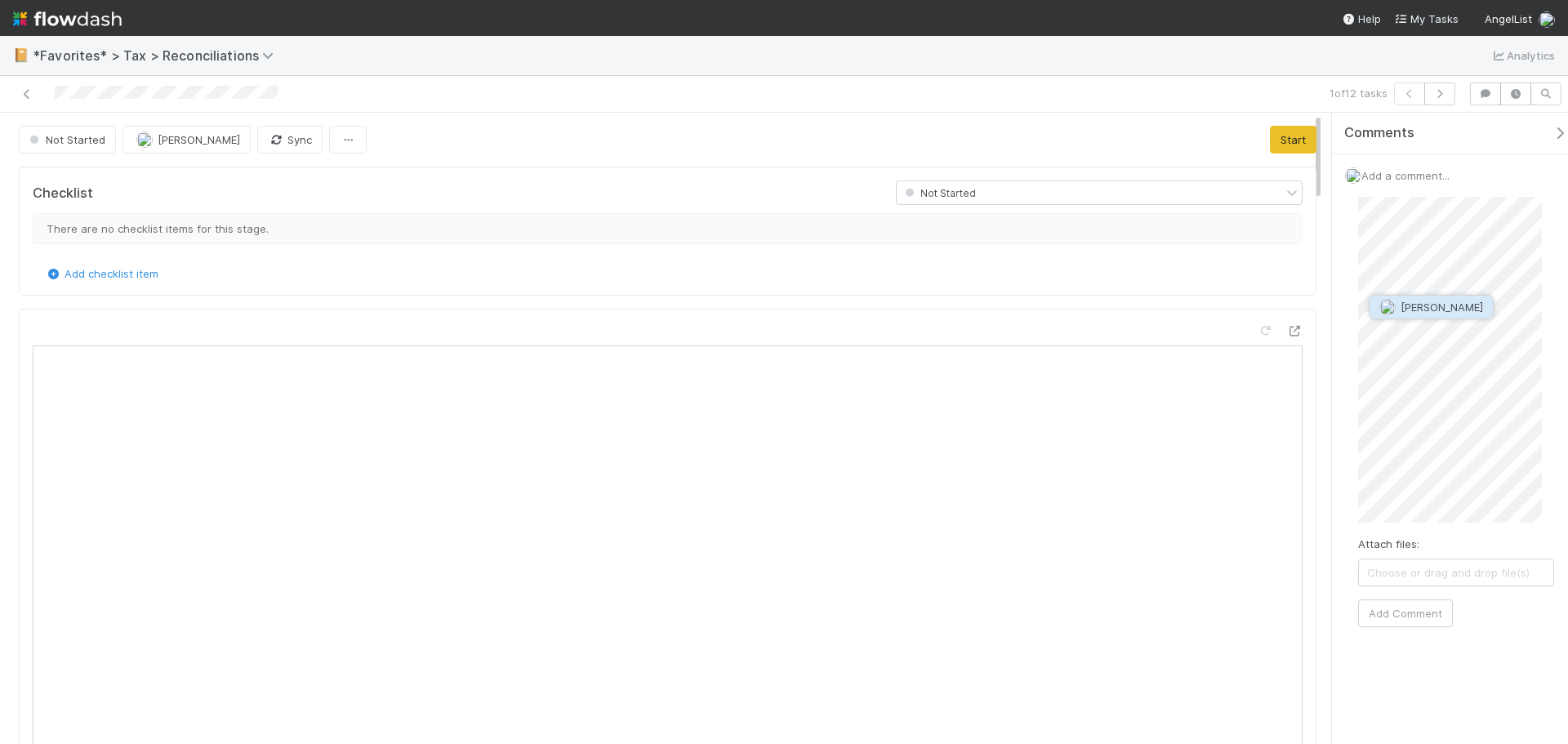
click at [1415, 304] on span "Moein Zandi" at bounding box center [1442, 307] width 82 height 13
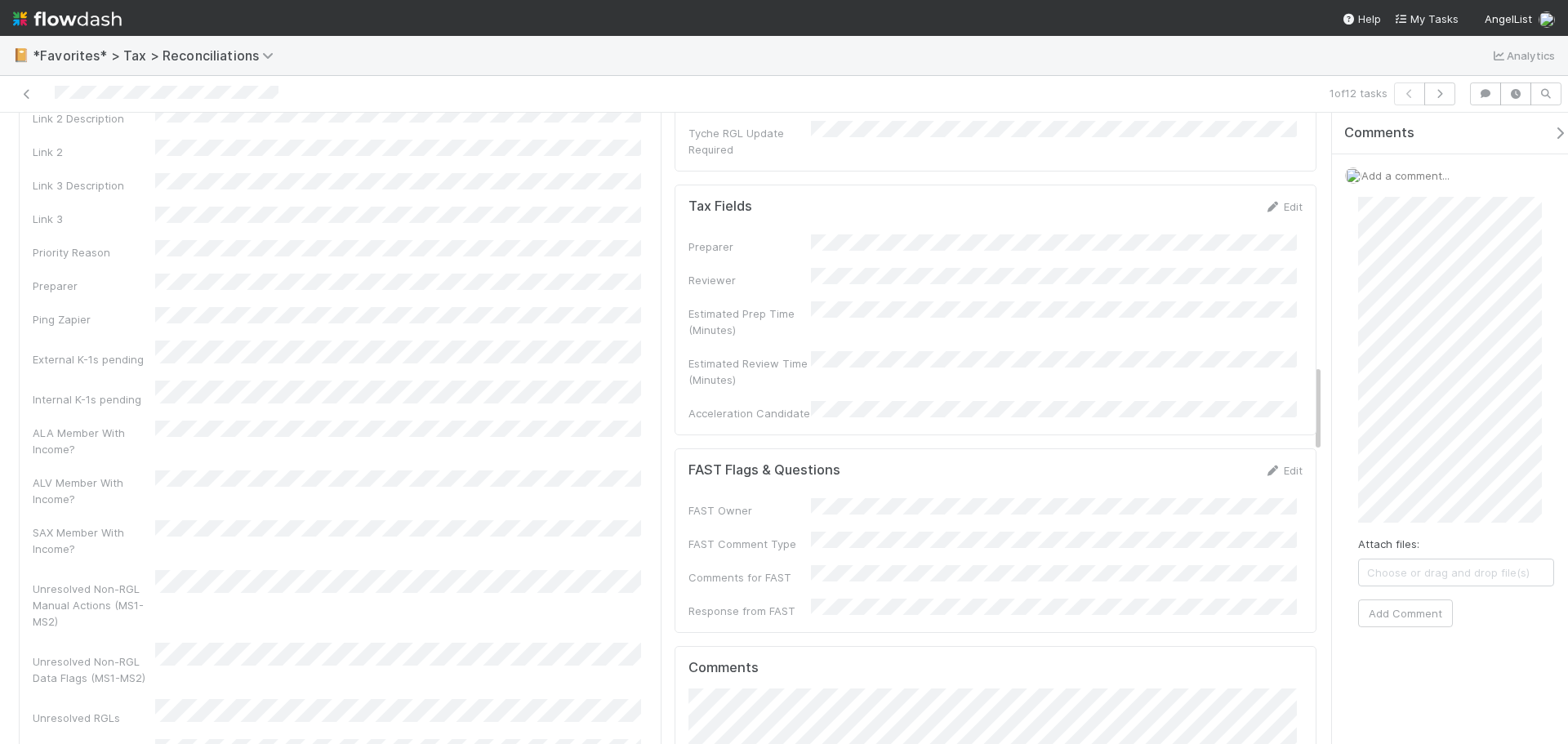
scroll to position [1797, 0]
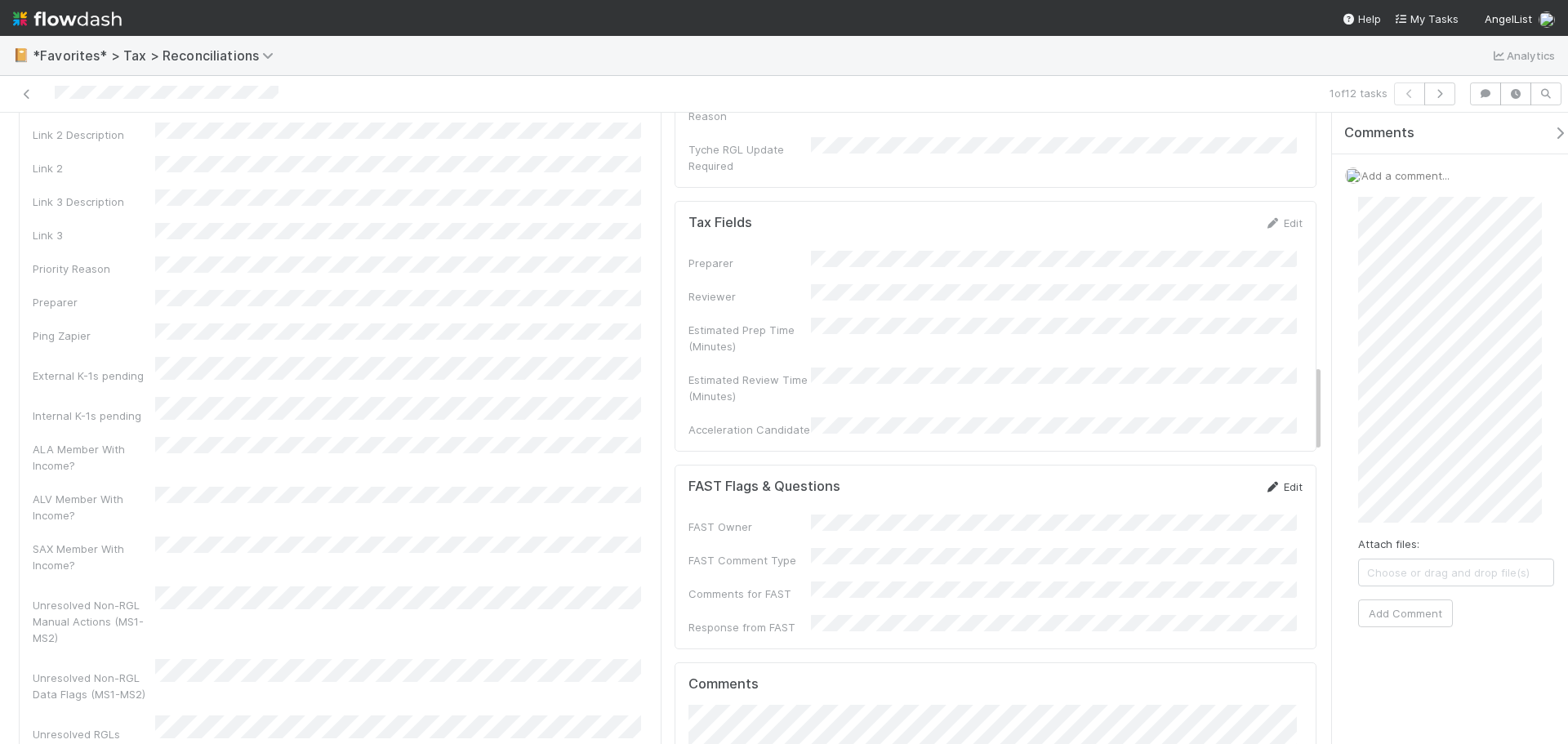
click at [1264, 482] on icon at bounding box center [1272, 487] width 16 height 11
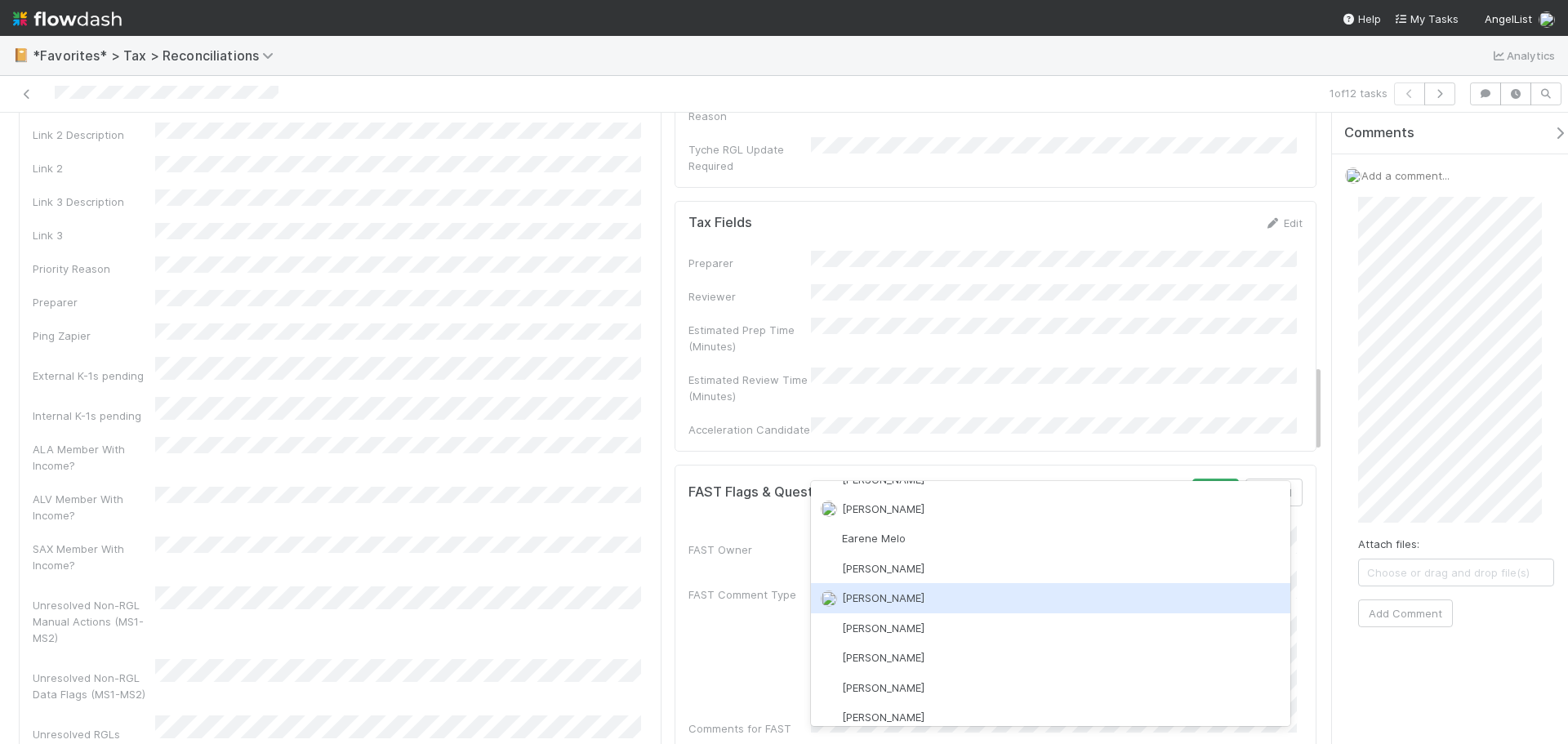
scroll to position [327, 0]
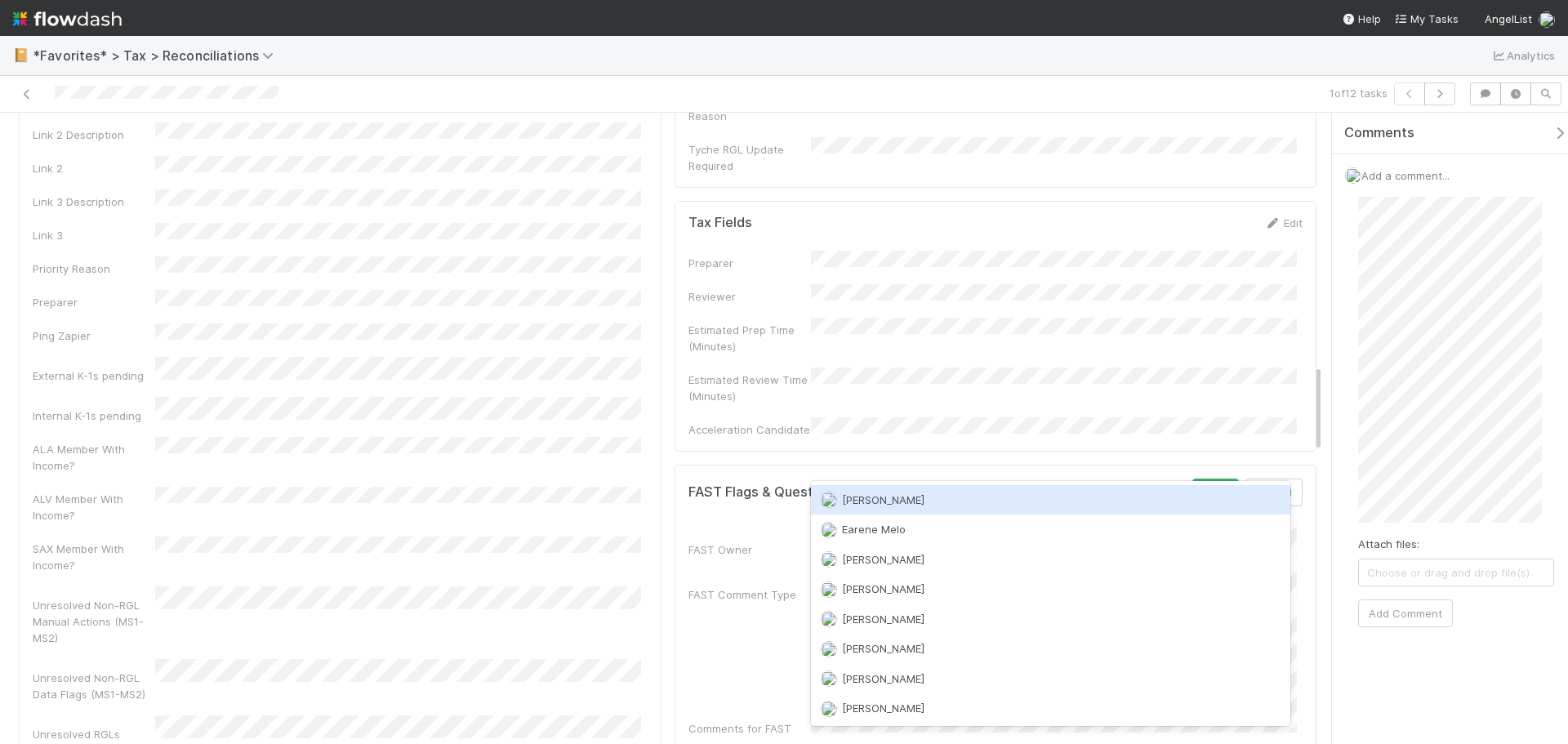
click at [887, 503] on span "Don Walker" at bounding box center [883, 499] width 82 height 13
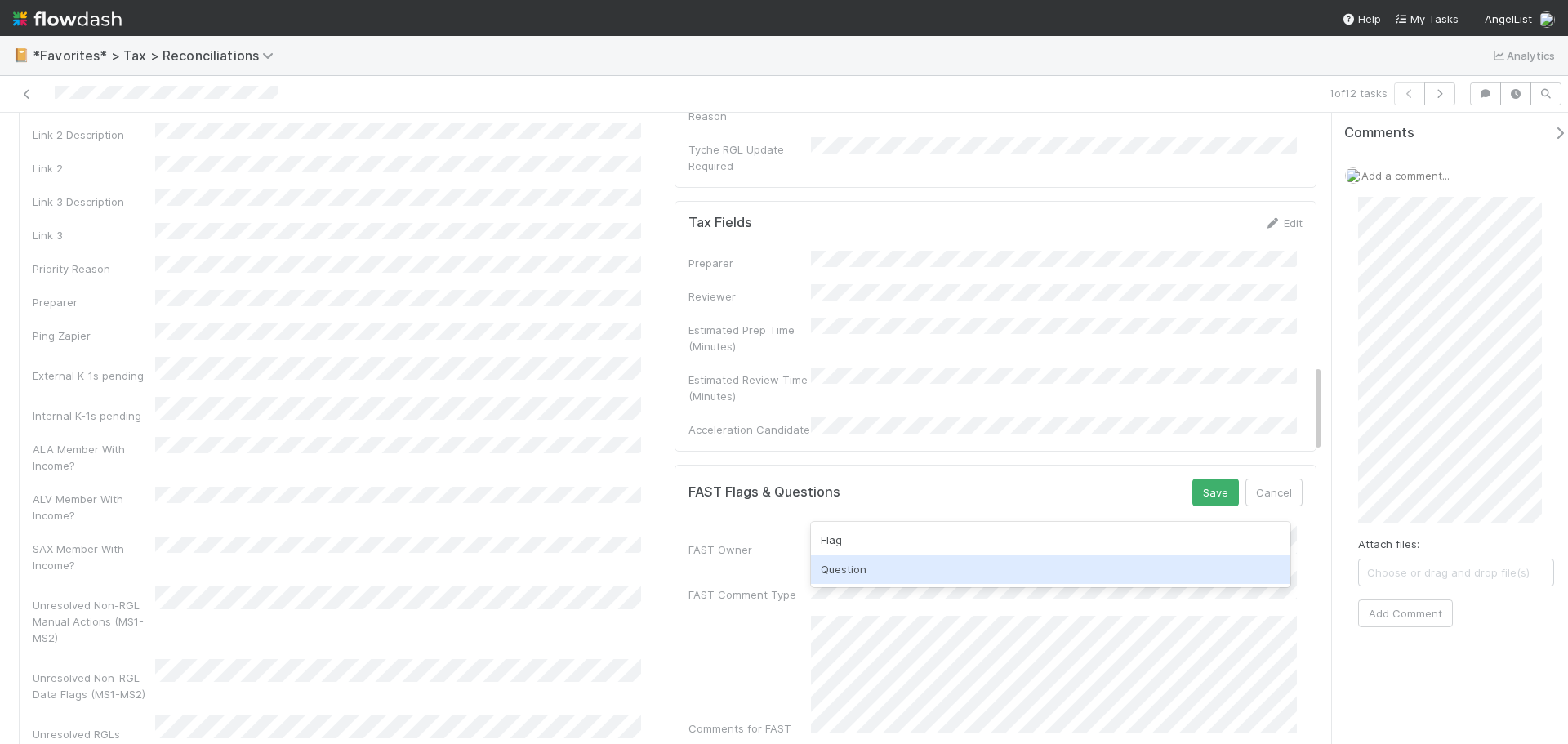
click at [898, 563] on div "Question" at bounding box center [1050, 569] width 479 height 29
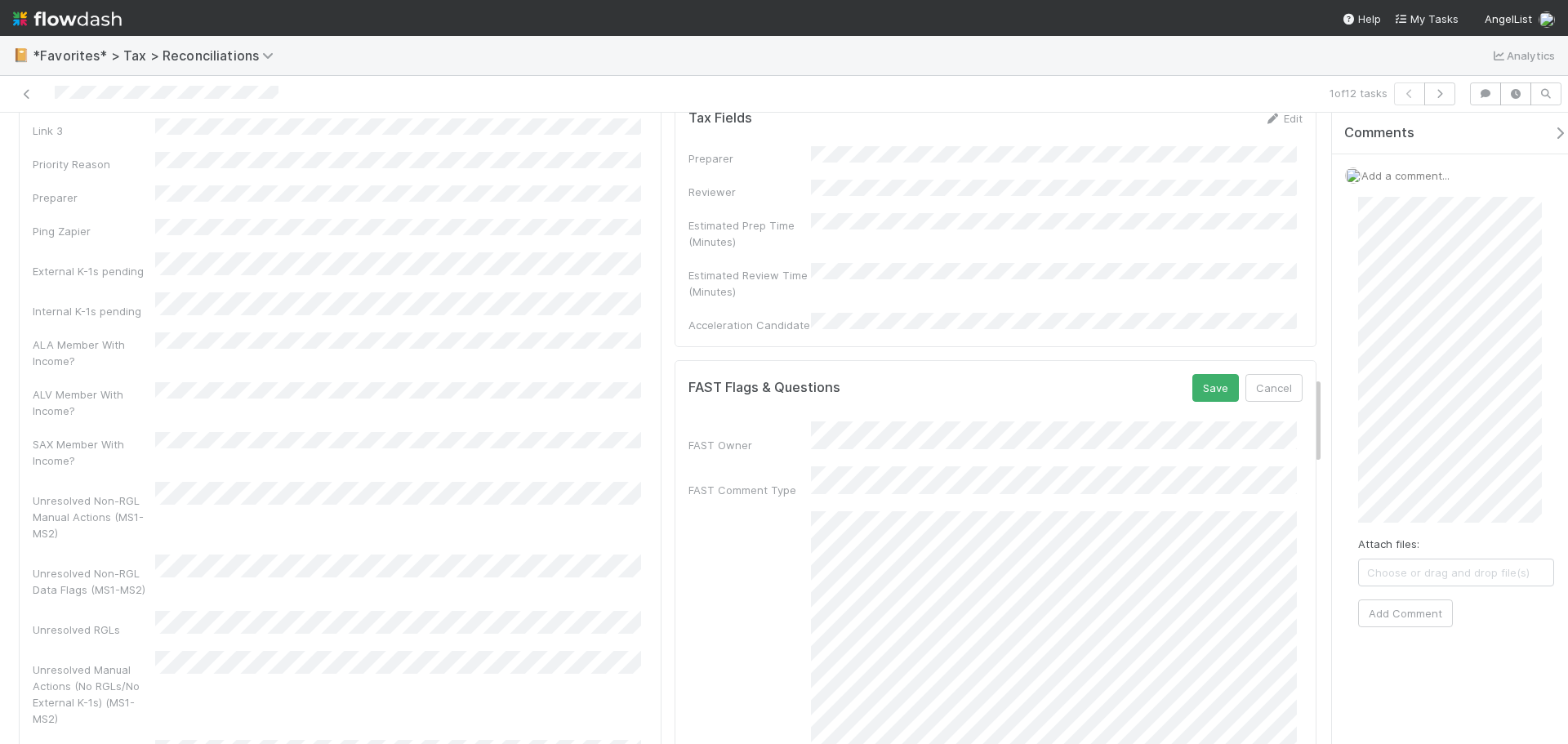
scroll to position [1878, 0]
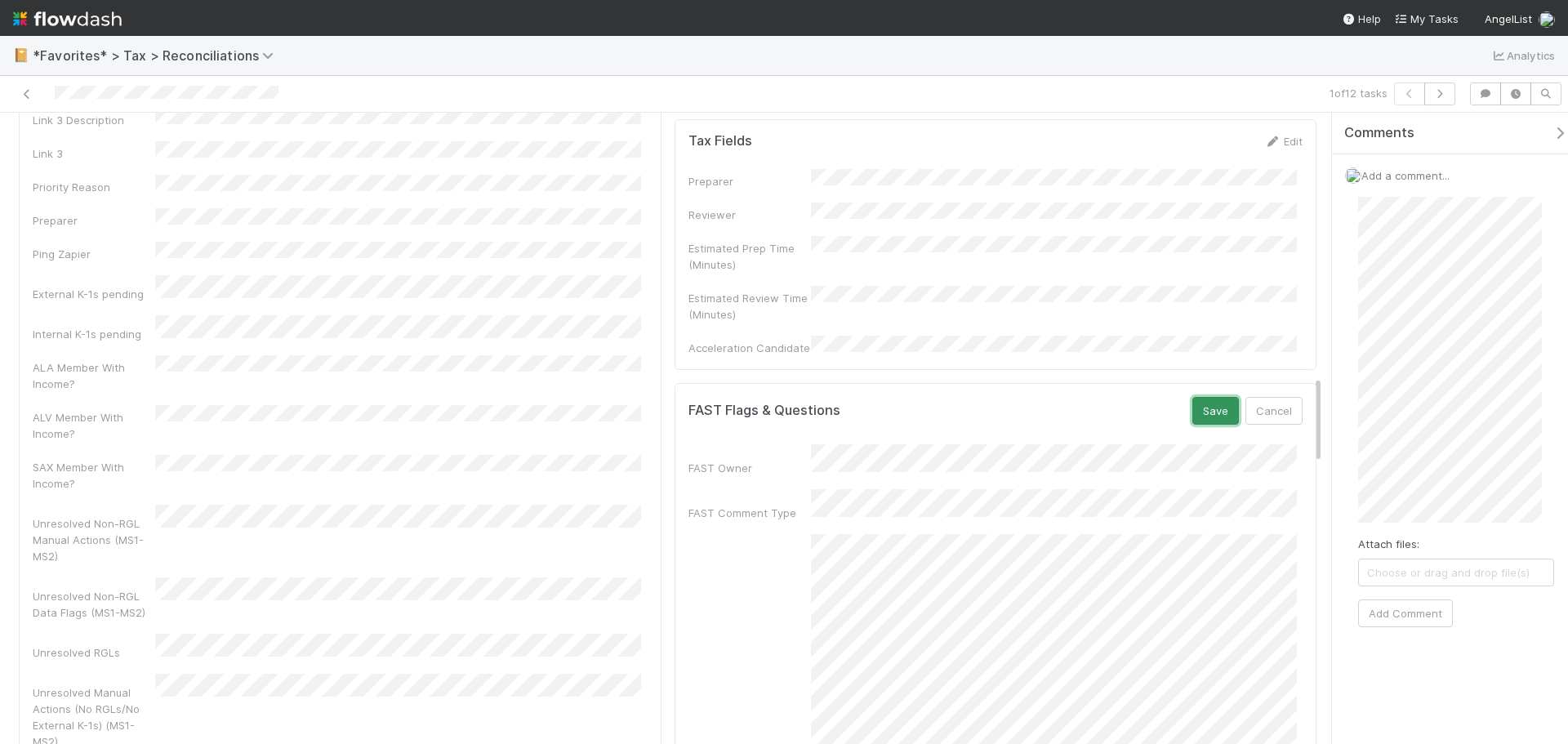
click at [1206, 397] on button "Save" at bounding box center [1215, 410] width 47 height 27
click at [1314, 125] on div "Not Started Blake Hall Sync Start Checklist Not Started There are no checklist …" at bounding box center [784, 428] width 1568 height 631
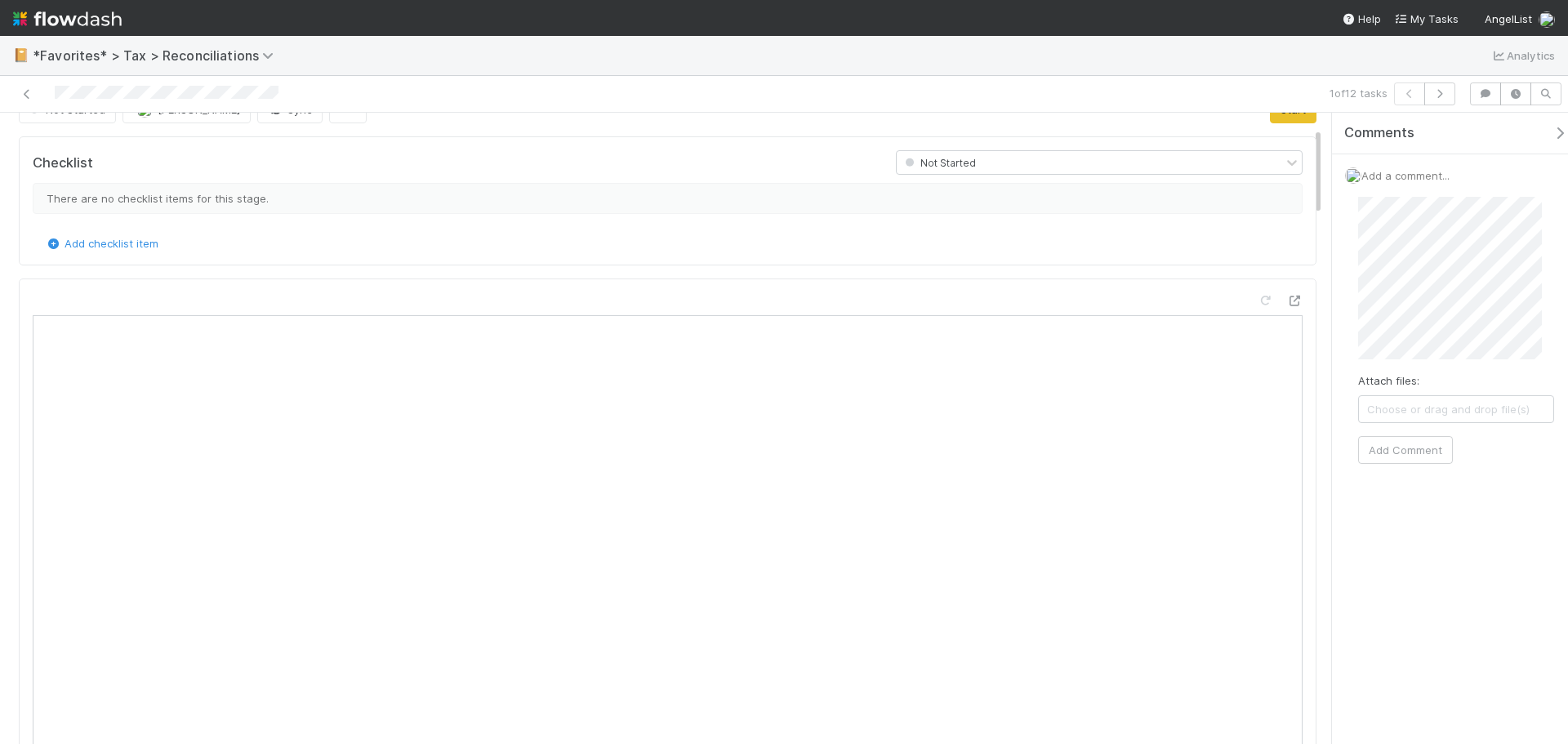
scroll to position [0, 0]
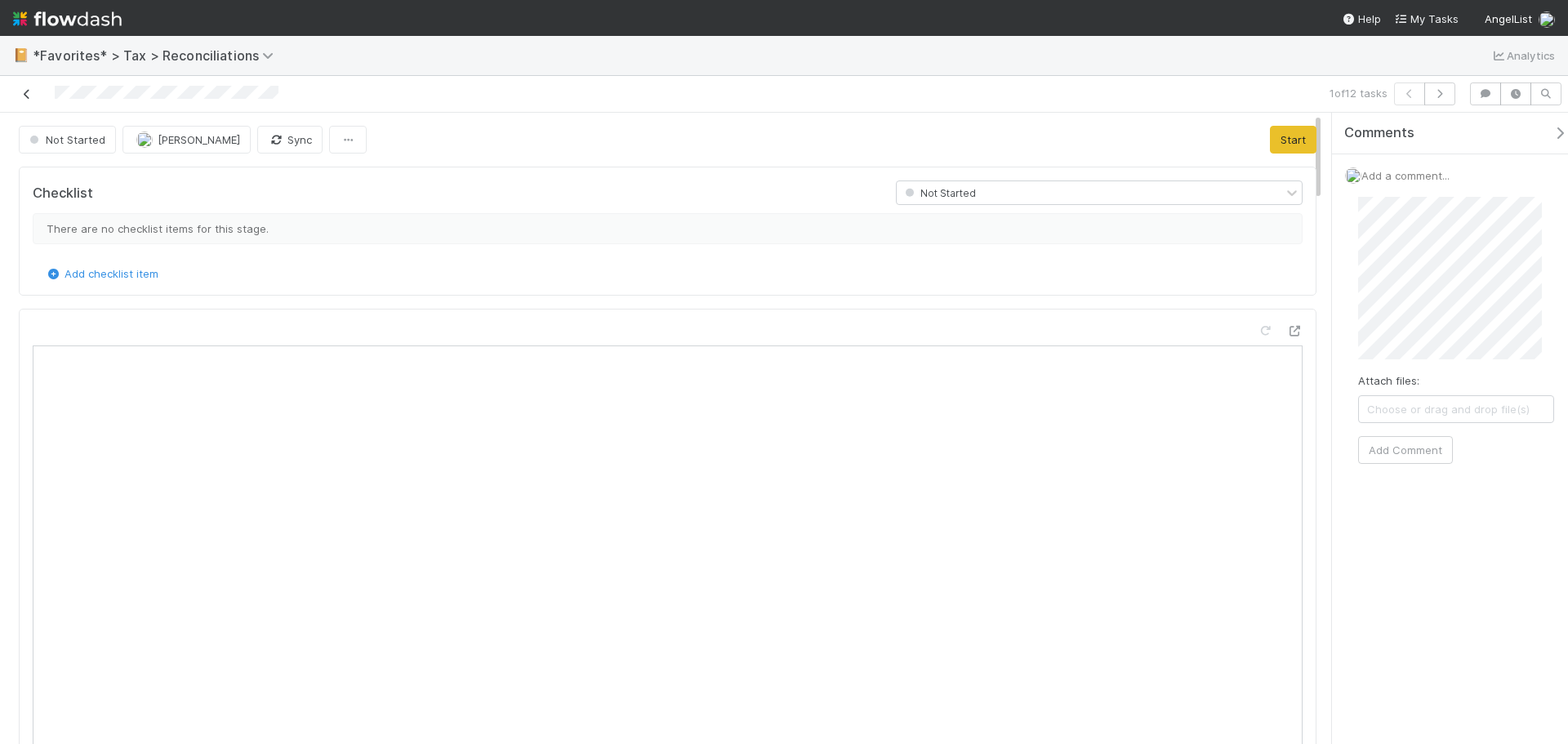
click at [27, 96] on icon at bounding box center [27, 94] width 16 height 11
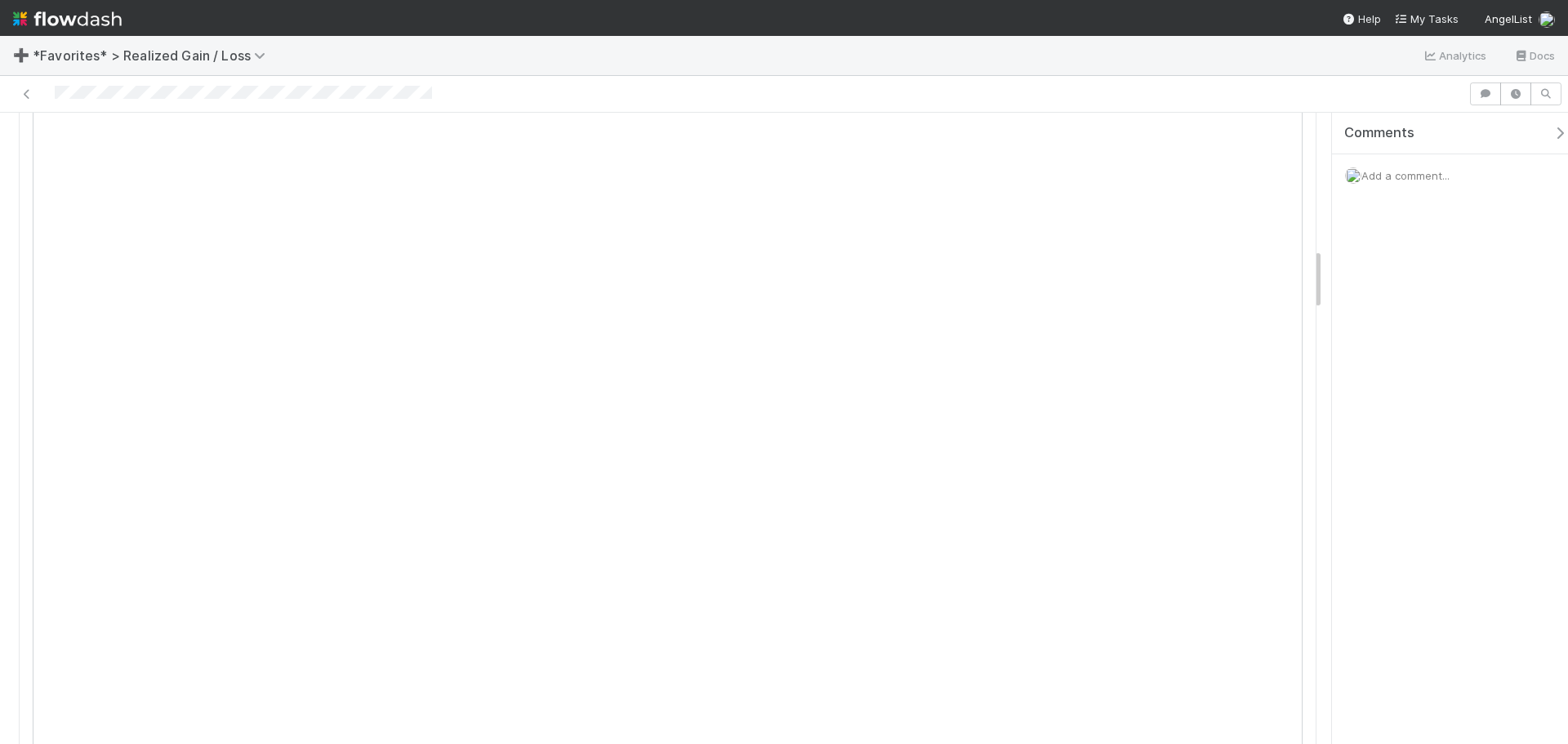
scroll to position [1388, 0]
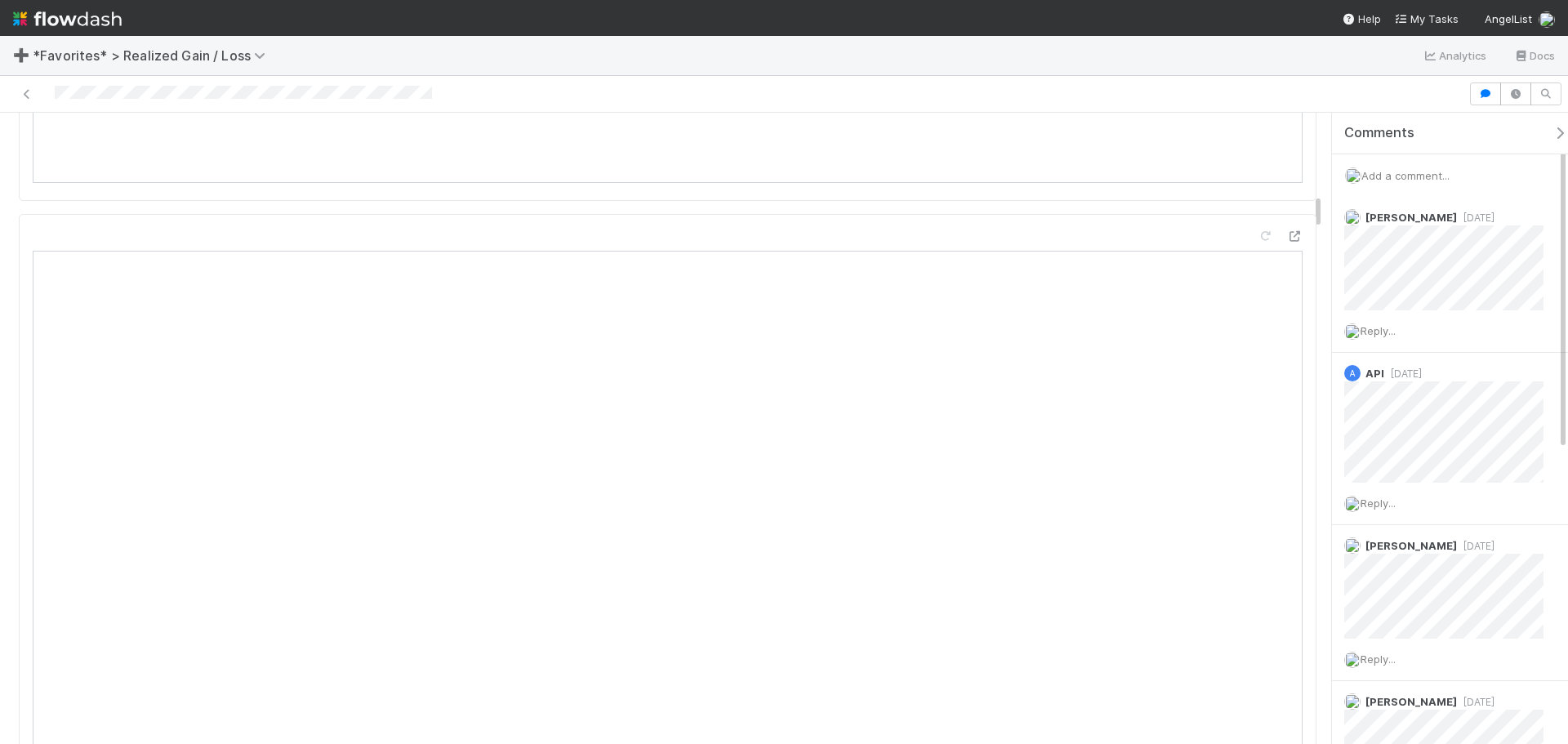
scroll to position [1388, 0]
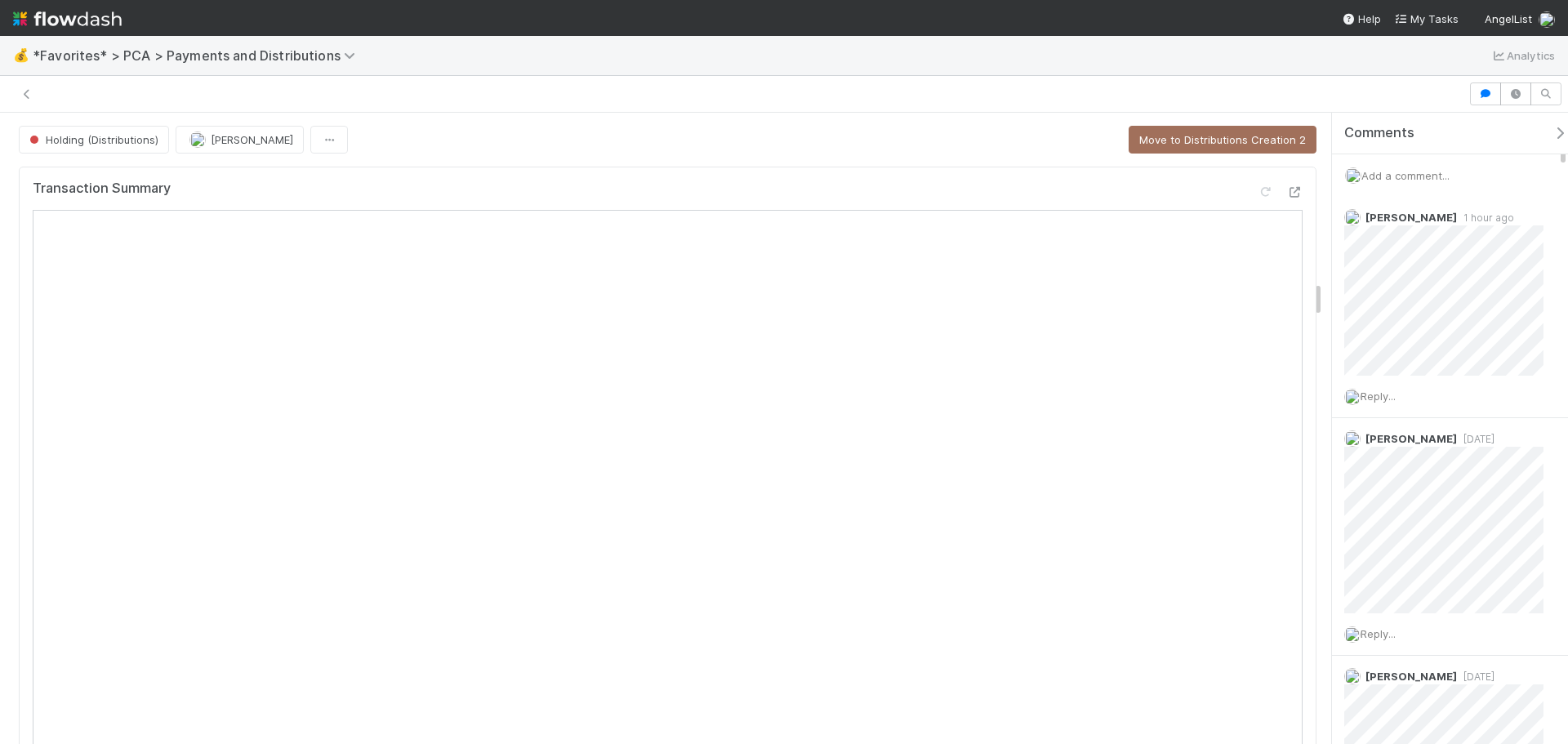
scroll to position [2940, 0]
